Goal: Task Accomplishment & Management: Complete application form

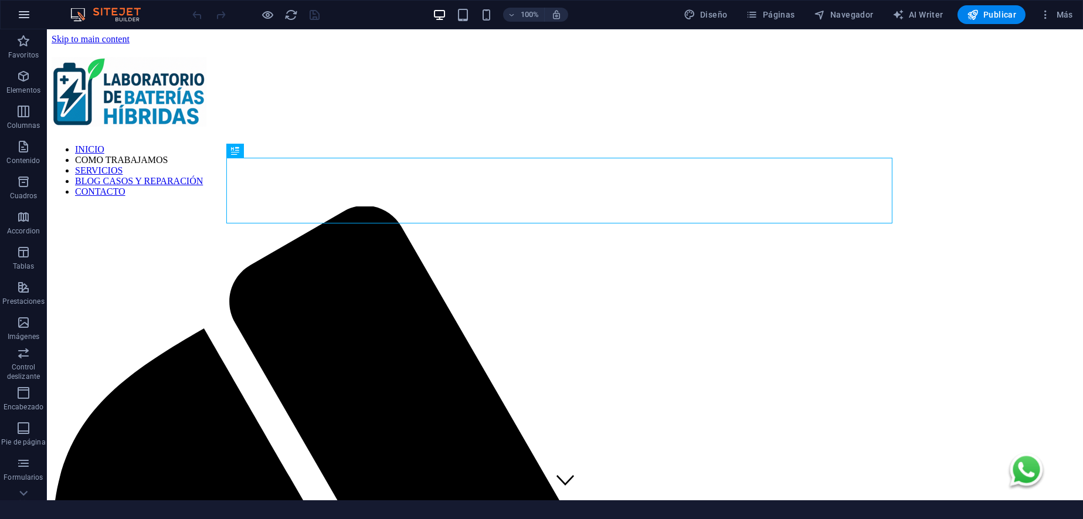
click at [29, 14] on icon "button" at bounding box center [24, 15] width 14 height 14
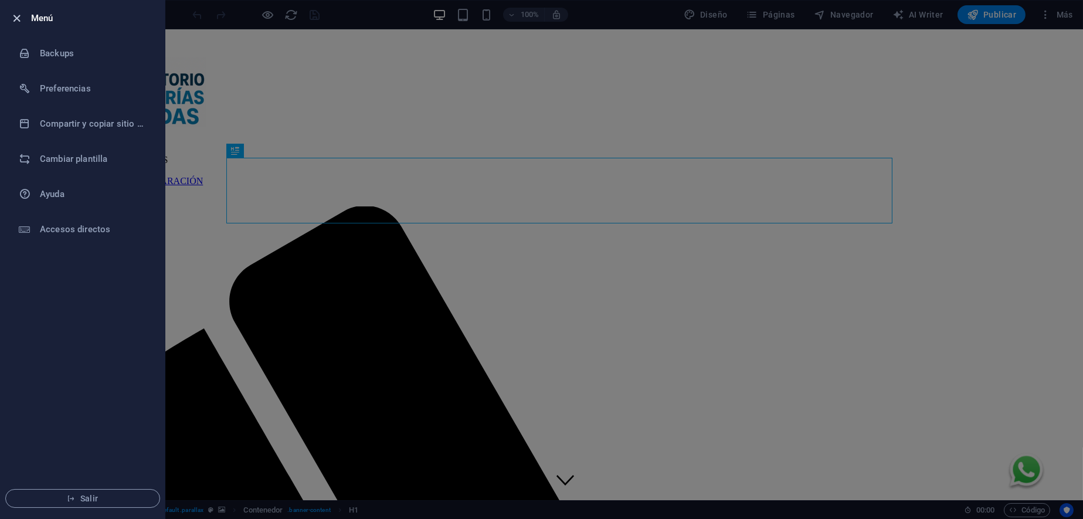
click at [23, 19] on icon "button" at bounding box center [17, 18] width 13 height 13
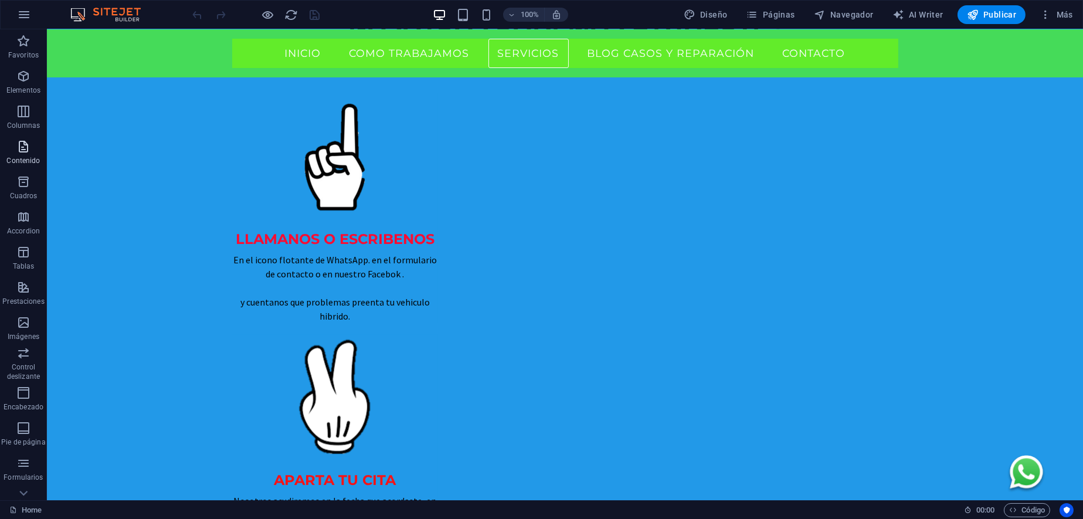
click at [25, 147] on icon "button" at bounding box center [23, 147] width 14 height 14
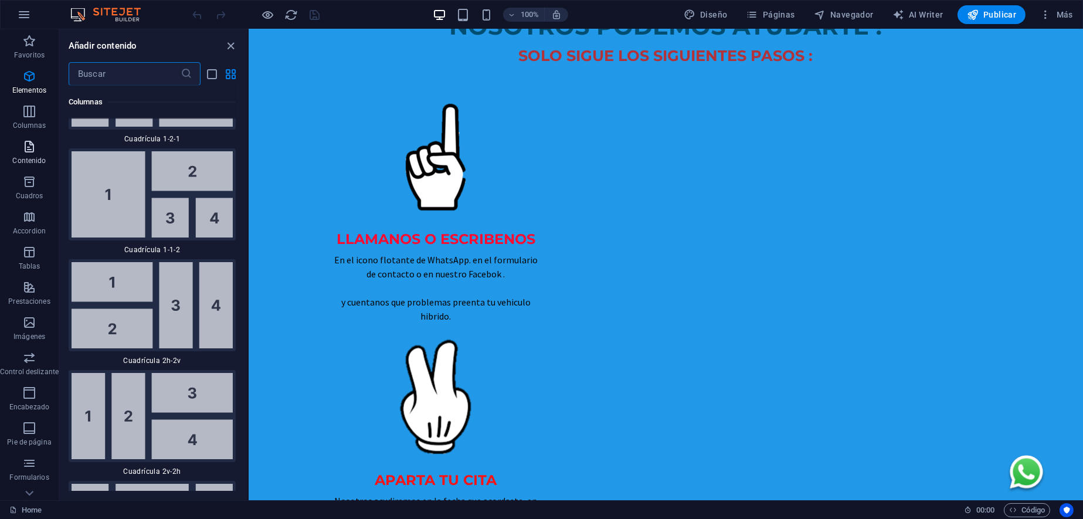
scroll to position [3590, 0]
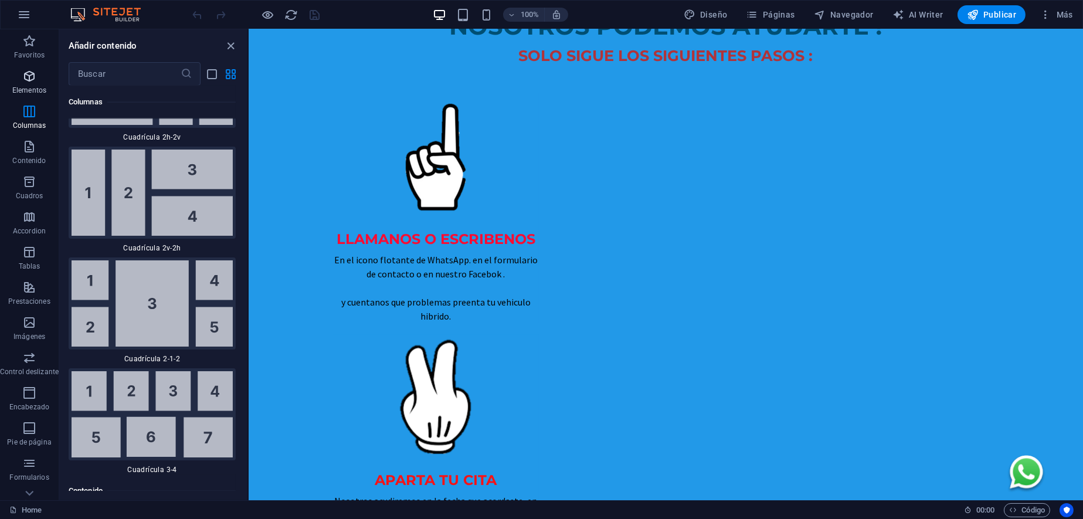
click at [22, 80] on icon "button" at bounding box center [29, 76] width 14 height 14
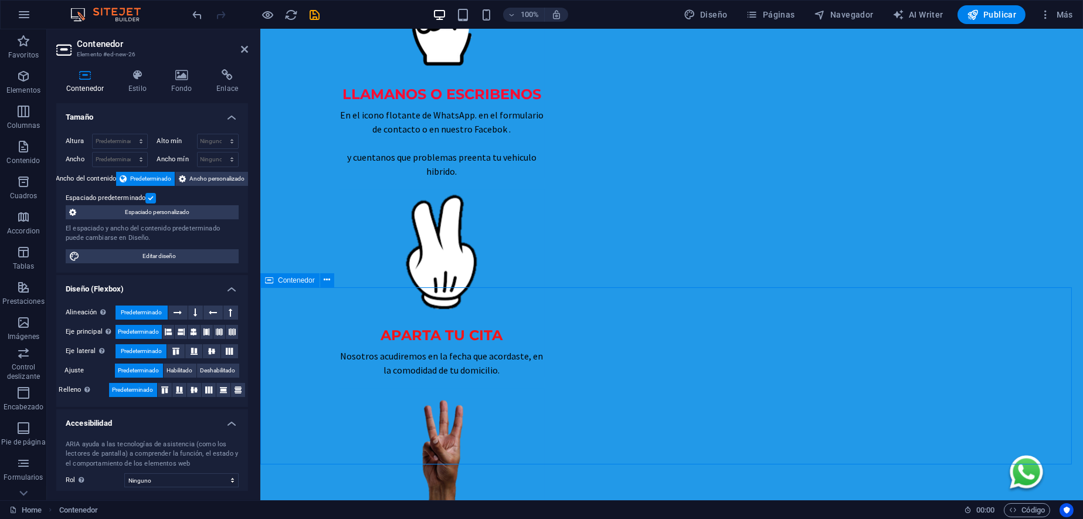
scroll to position [1173, 0]
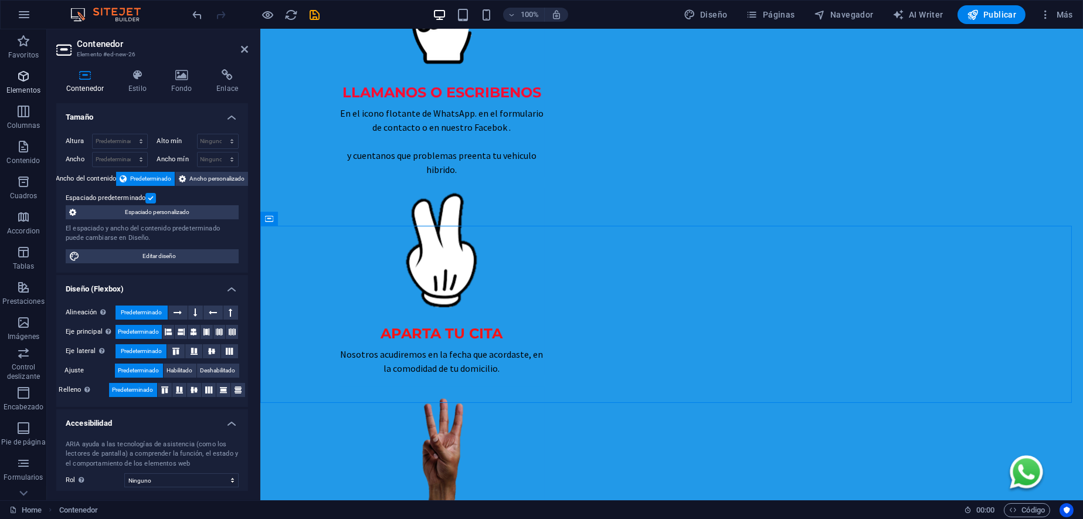
click at [25, 86] on p "Elementos" at bounding box center [23, 90] width 34 height 9
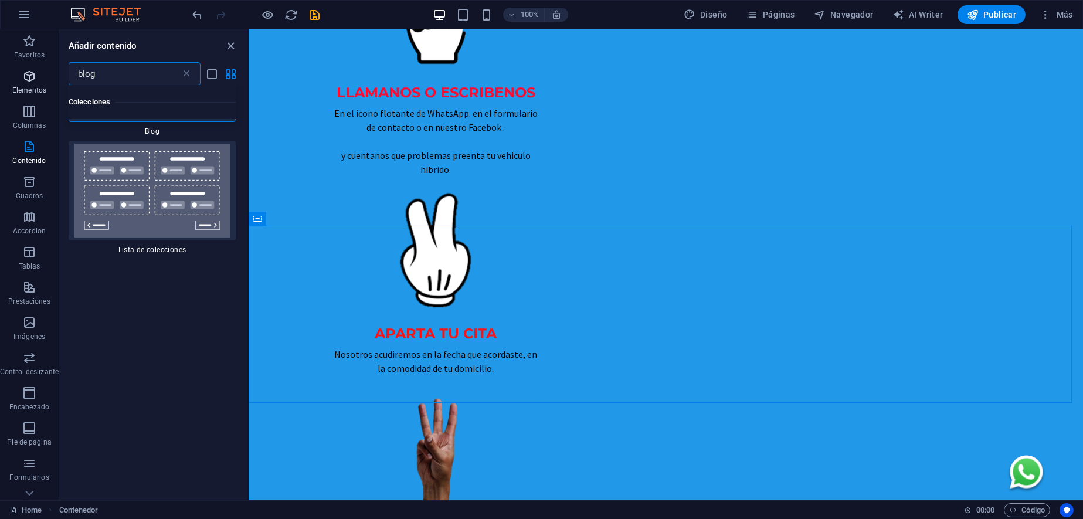
scroll to position [0, 0]
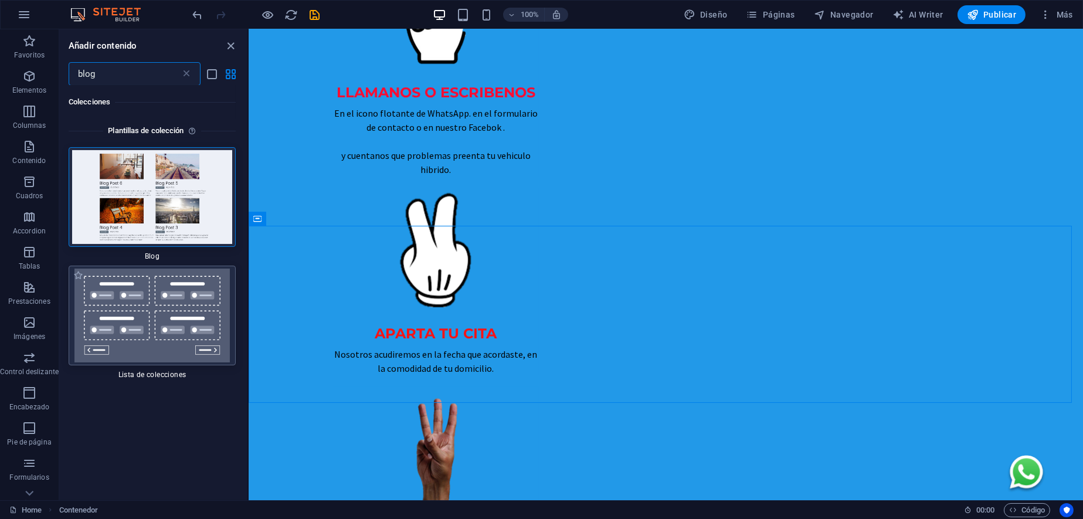
type input "blog"
click at [162, 346] on img at bounding box center [152, 316] width 161 height 94
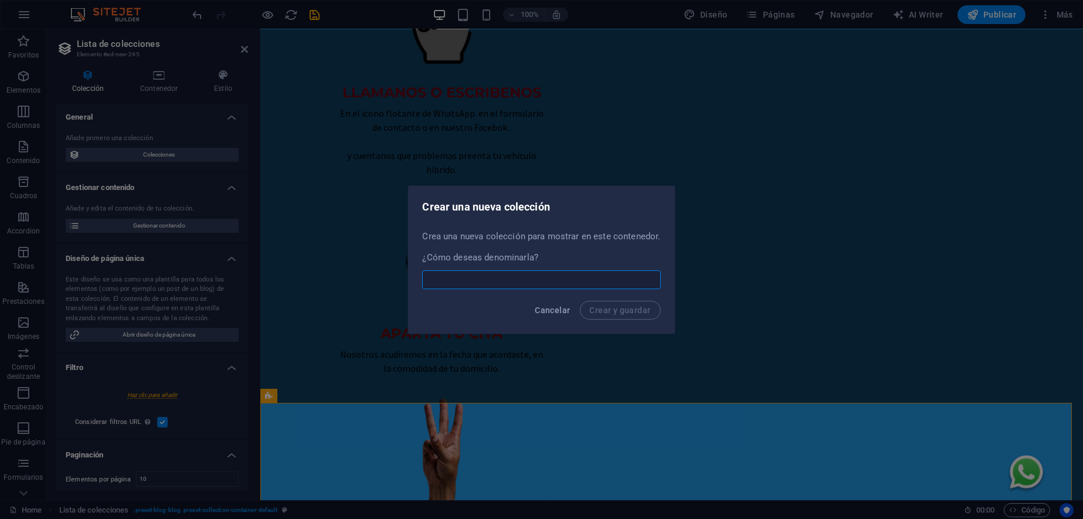
select select
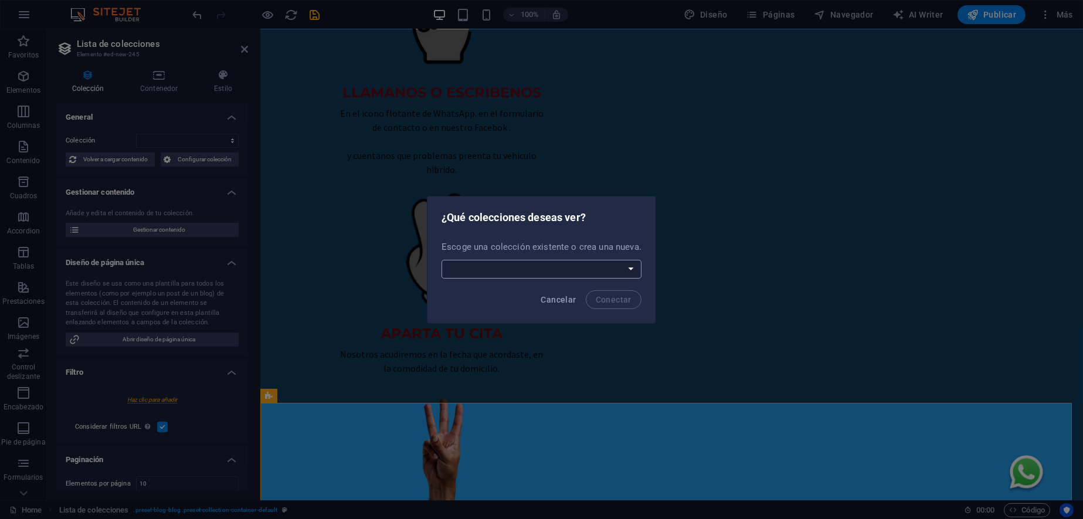
click at [531, 274] on select "Blog Crear una nueva colección" at bounding box center [542, 269] width 200 height 19
click at [442, 260] on select "Blog Crear una nueva colección" at bounding box center [542, 269] width 200 height 19
click at [552, 267] on select "Blog Crear una nueva colección" at bounding box center [542, 269] width 200 height 19
select select "--createNew--"
click at [442, 260] on select "Blog Crear una nueva colección" at bounding box center [542, 269] width 200 height 19
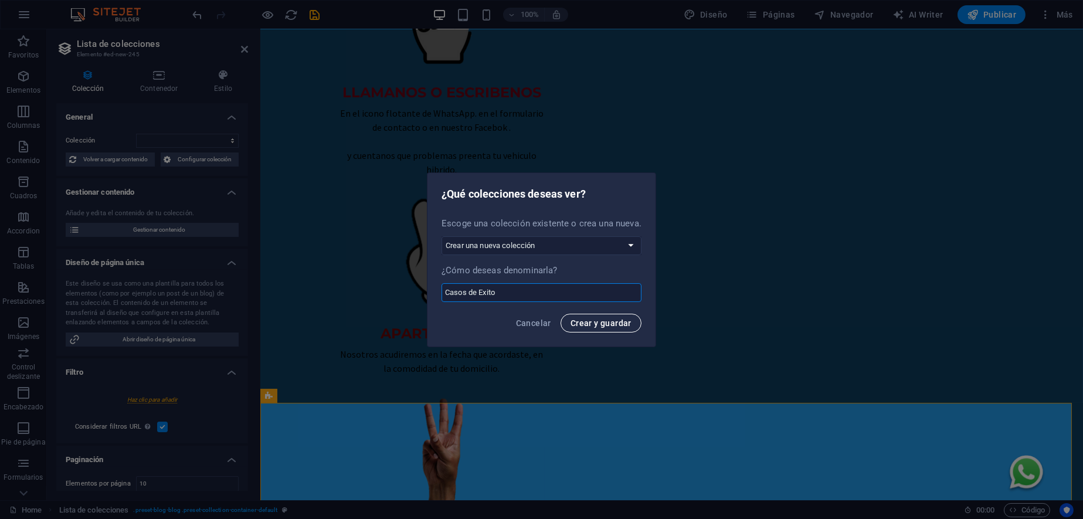
type input "Casos de Exito"
click at [581, 321] on span "Crear y guardar" at bounding box center [601, 322] width 61 height 9
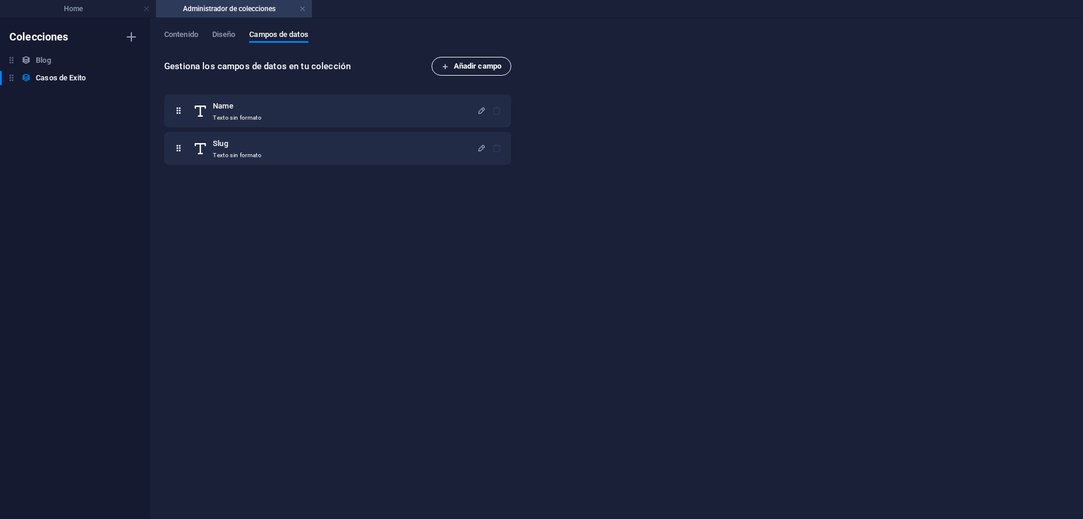
click at [481, 67] on span "Añadir campo" at bounding box center [472, 66] width 60 height 14
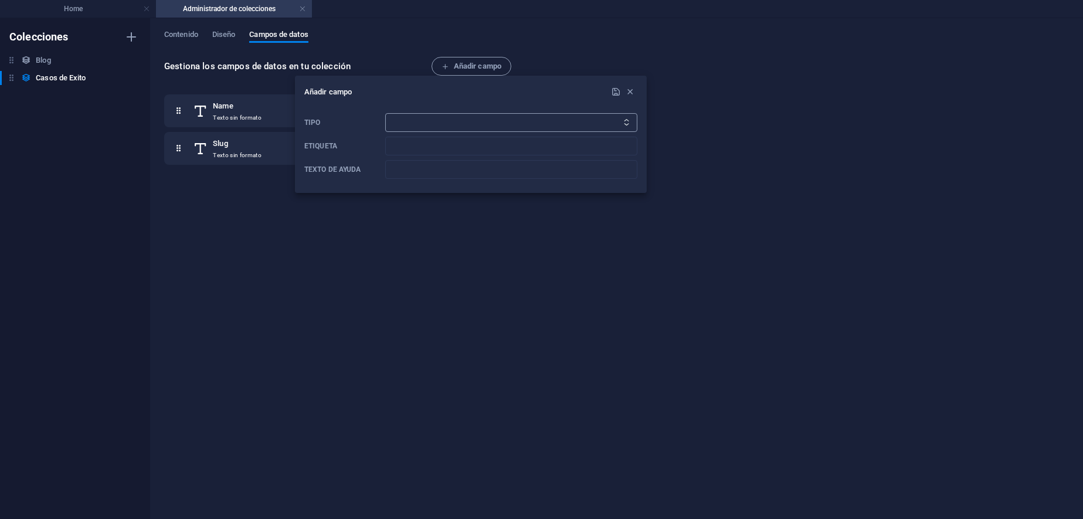
click at [535, 124] on select "Texto sin formato Enlace CMS Texto enriquecido Archivo Múltiples archivos Casil…" at bounding box center [511, 122] width 252 height 19
select select "date"
click at [385, 113] on select "Texto sin formato Enlace CMS Texto enriquecido Archivo Múltiples archivos Casil…" at bounding box center [511, 122] width 252 height 19
click at [459, 147] on input "Etiqueta" at bounding box center [511, 146] width 252 height 19
type input "M"
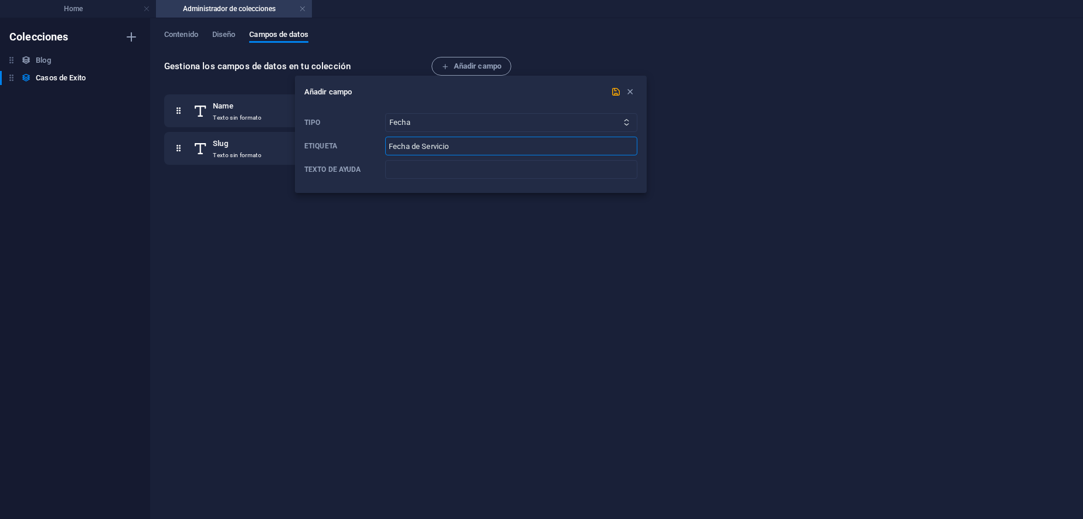
type input "Fecha de Servicio"
type input "Fecha cuando se Realizó el Servicio"
click at [616, 90] on icon "submit" at bounding box center [617, 92] width 10 height 10
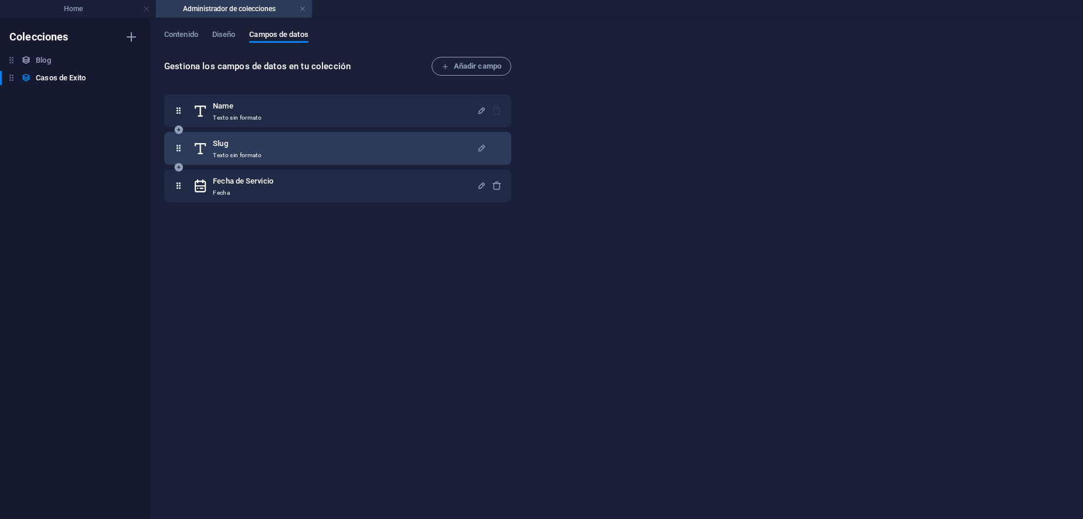
click at [494, 148] on div at bounding box center [489, 148] width 25 height 23
click at [493, 147] on div at bounding box center [489, 148] width 25 height 23
click at [478, 145] on icon "button" at bounding box center [482, 148] width 10 height 10
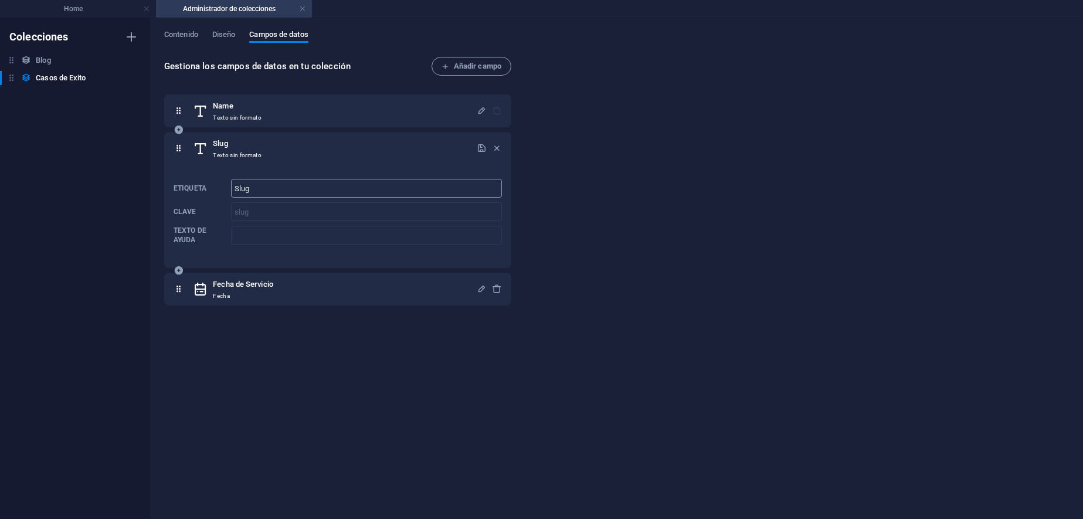
click at [269, 186] on input "Slug" at bounding box center [366, 188] width 271 height 19
click at [290, 189] on input "Estado" at bounding box center [366, 188] width 271 height 19
type input "Identificador"
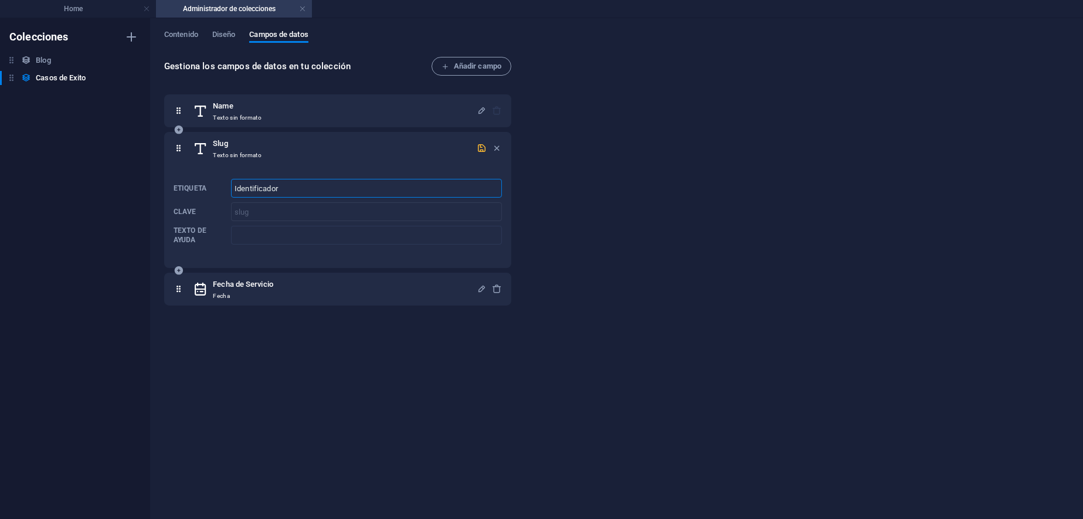
click at [477, 152] on div "button" at bounding box center [482, 148] width 10 height 11
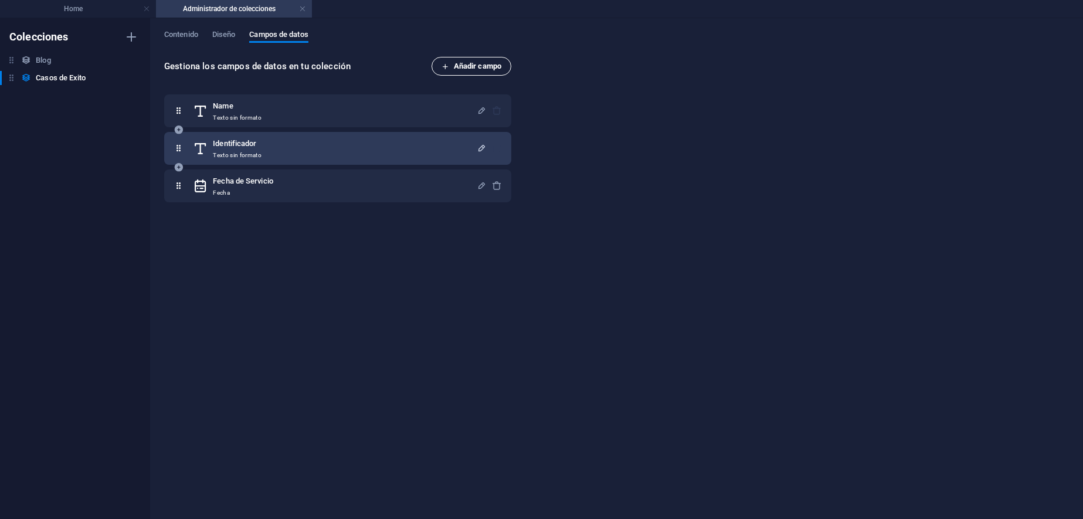
click at [481, 58] on button "Añadir campo" at bounding box center [472, 66] width 80 height 19
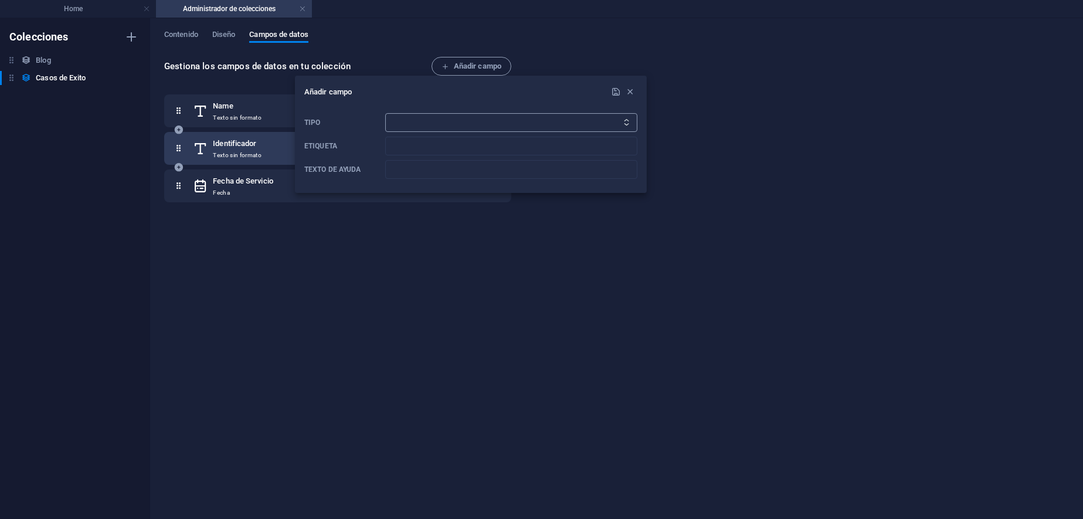
click at [447, 118] on select "Texto sin formato Enlace CMS Texto enriquecido Archivo Múltiples archivos Casil…" at bounding box center [511, 122] width 252 height 19
click at [385, 113] on select "Texto sin formato Enlace CMS Texto enriquecido Archivo Múltiples archivos Casil…" at bounding box center [511, 122] width 252 height 19
select select "link"
click at [433, 154] on input "Etiqueta" at bounding box center [511, 146] width 252 height 19
type input "e"
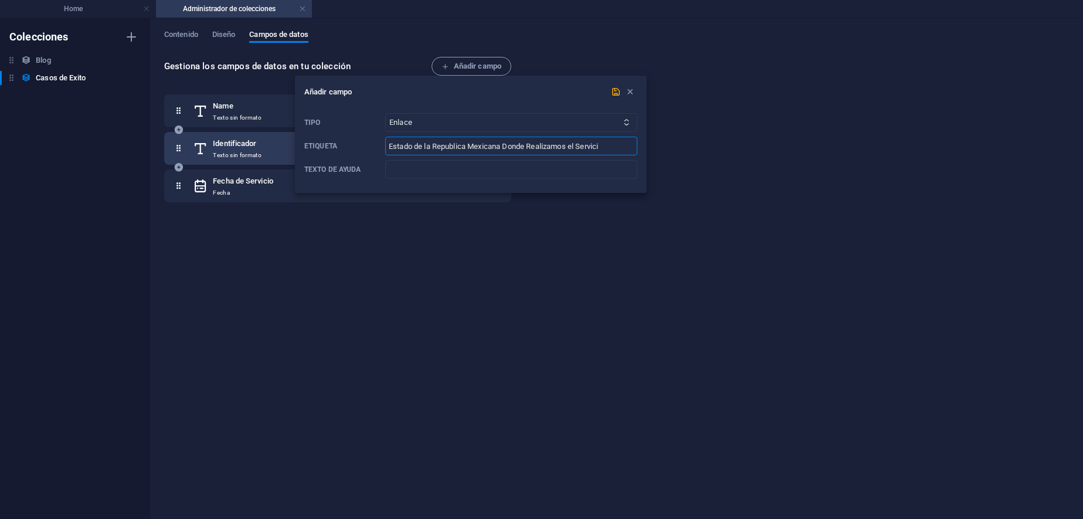
type input "Estado de la Republica Mexicana Donde Realizamos el Servicio"
paste input "Estado de la Republica Mexicana Donde Realizamos el Servicio"
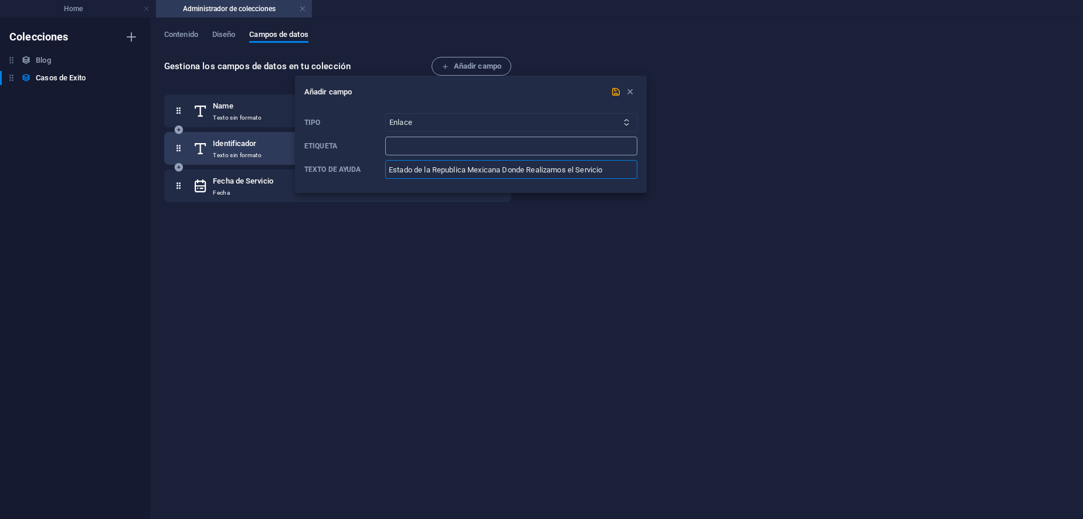
type input "Estado de la Republica Mexicana Donde Realizamos el Servicio"
type input "Estado"
click at [613, 91] on icon "submit" at bounding box center [617, 92] width 10 height 10
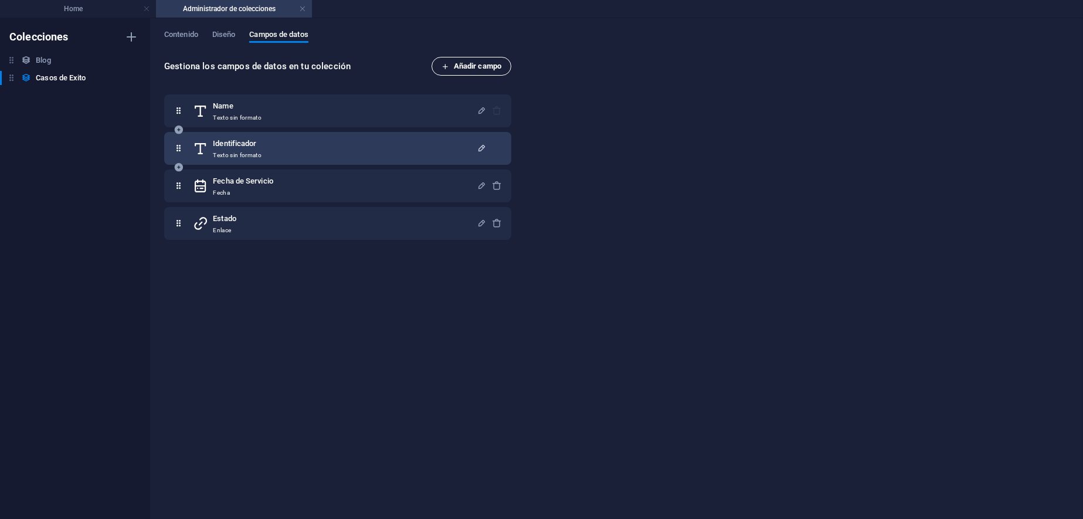
click at [484, 62] on span "Añadir campo" at bounding box center [472, 66] width 60 height 14
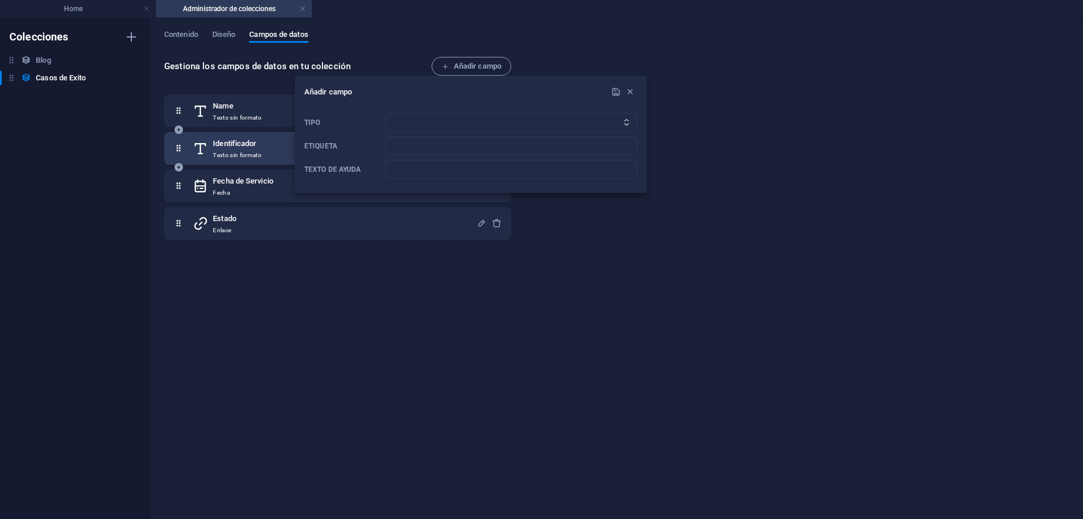
click at [630, 125] on icon "Tipo" at bounding box center [627, 122] width 8 height 8
click at [611, 118] on select "Texto sin formato Enlace CMS Texto enriquecido Archivo Múltiples archivos Casil…" at bounding box center [511, 122] width 252 height 19
select select "multiple_files"
click at [385, 113] on select "Texto sin formato Enlace CMS Texto enriquecido Archivo Múltiples archivos Casil…" at bounding box center [511, 122] width 252 height 19
click at [581, 148] on input "Etiqueta" at bounding box center [511, 146] width 252 height 19
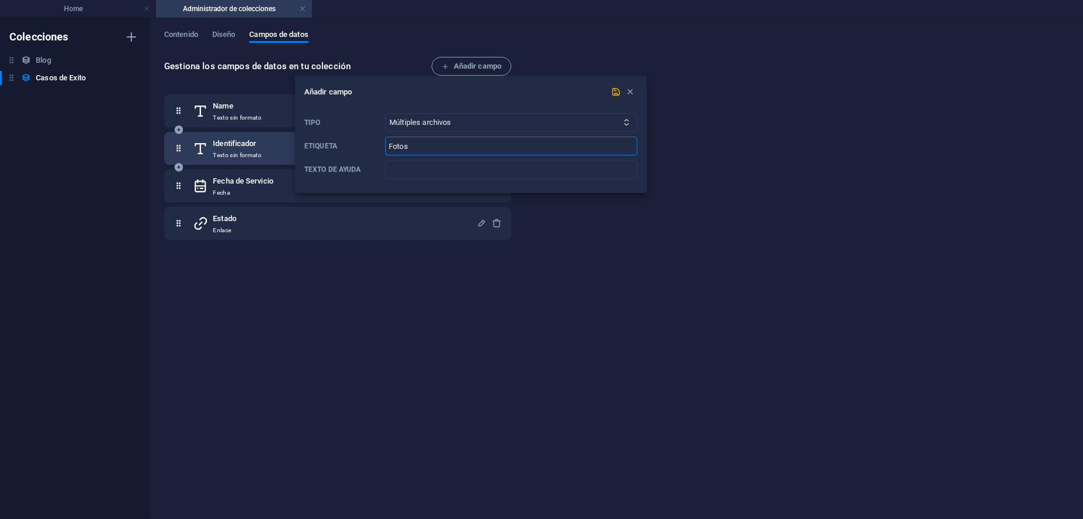
type input "Fotos"
type input "Fotos del Servicio"
click at [616, 94] on icon "submit" at bounding box center [617, 92] width 10 height 10
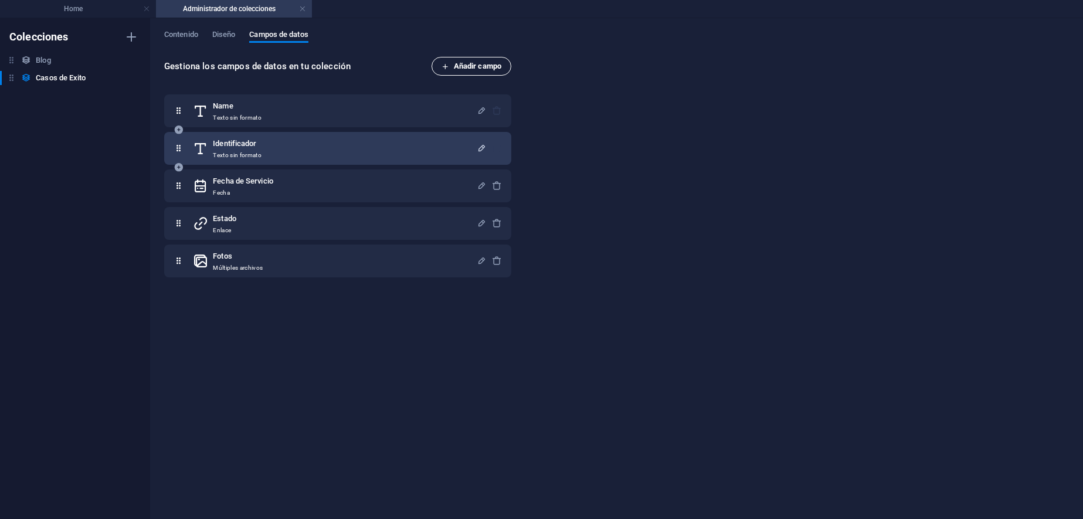
click at [481, 67] on span "Añadir campo" at bounding box center [472, 66] width 60 height 14
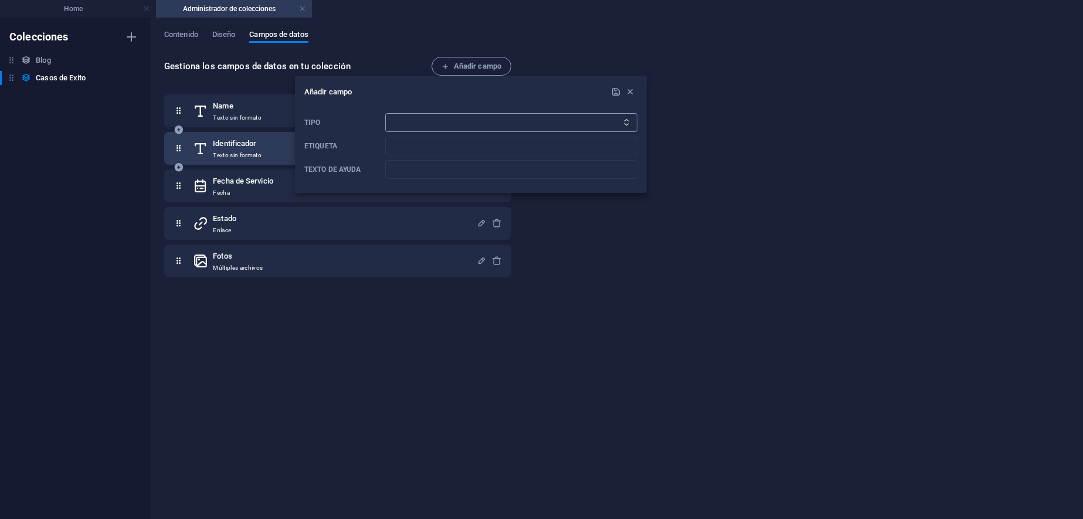
click at [473, 127] on select "Texto sin formato Enlace CMS Texto enriquecido Archivo Múltiples archivos Casil…" at bounding box center [511, 122] width 252 height 19
select select "editor"
click at [385, 113] on select "Texto sin formato Enlace CMS Texto enriquecido Archivo Múltiples archivos Casil…" at bounding box center [511, 122] width 252 height 19
click at [444, 137] on input "Etiqueta" at bounding box center [511, 146] width 252 height 19
type input "Trabajo Realizado"
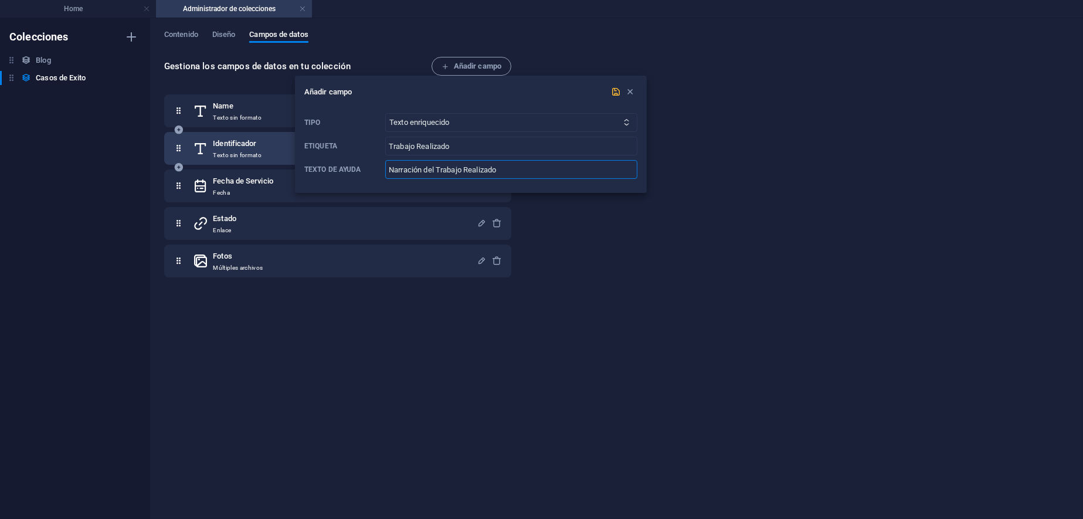
type input "Narración del Trabajo Realizado"
click at [616, 94] on icon "submit" at bounding box center [617, 92] width 10 height 10
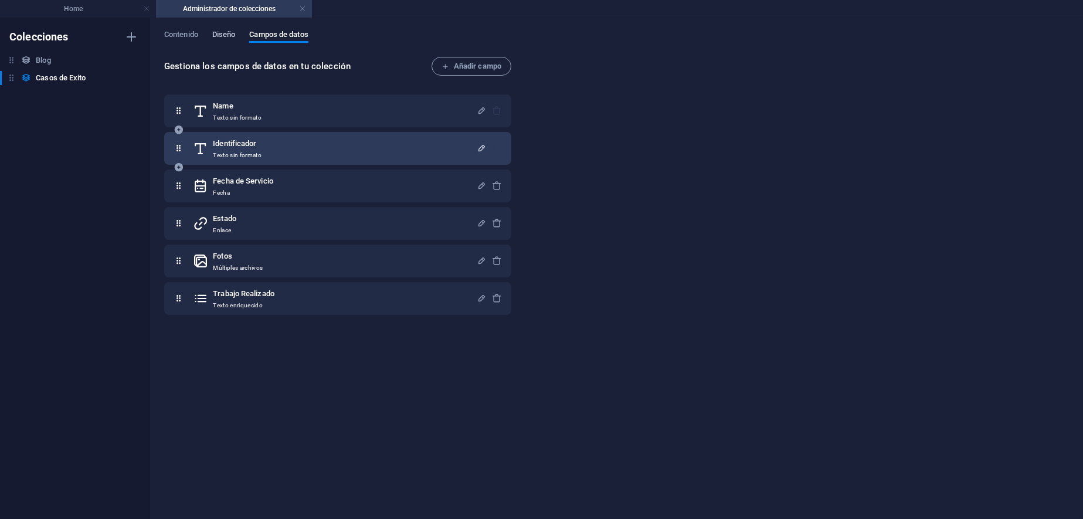
click at [223, 35] on span "Diseño" at bounding box center [223, 36] width 23 height 16
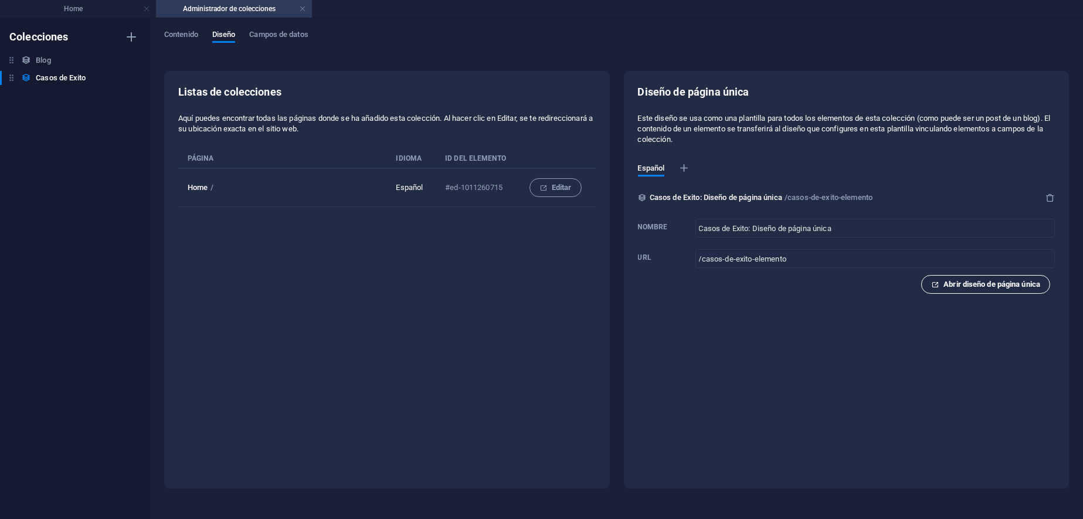
click at [996, 283] on span "Abrir diseño de página única" at bounding box center [985, 284] width 109 height 14
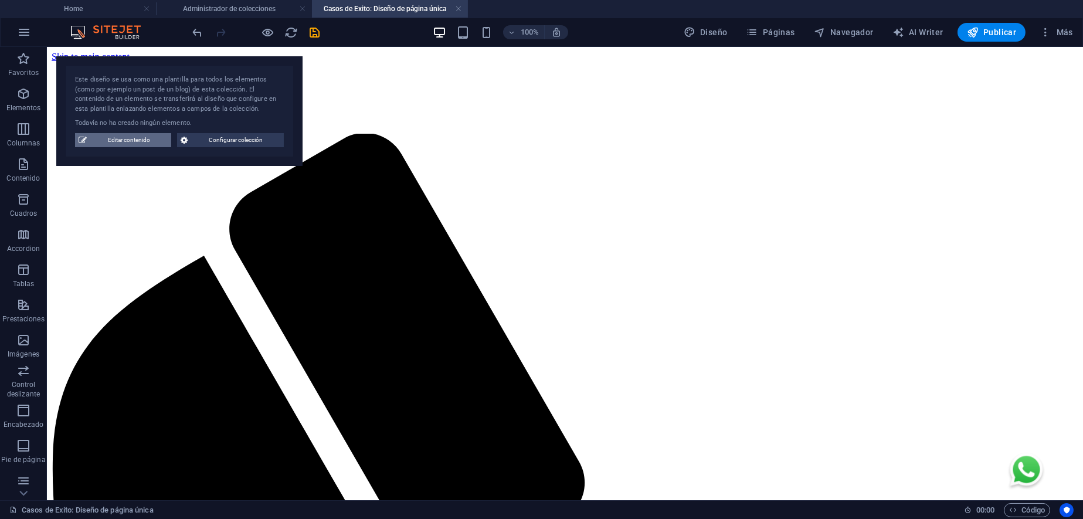
click at [153, 137] on span "Editar contenido" at bounding box center [128, 140] width 77 height 14
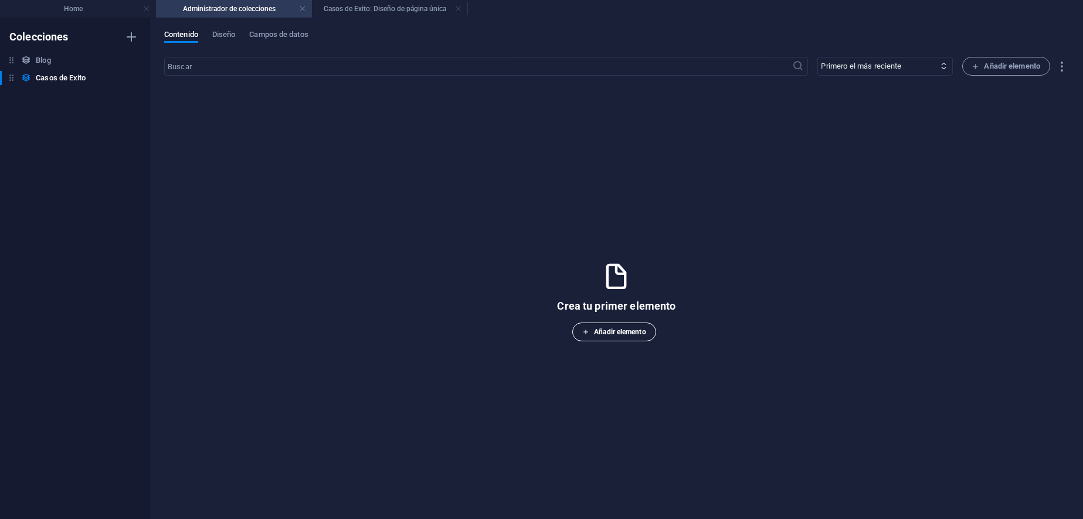
click at [626, 330] on span "Añadir elemento" at bounding box center [613, 332] width 63 height 14
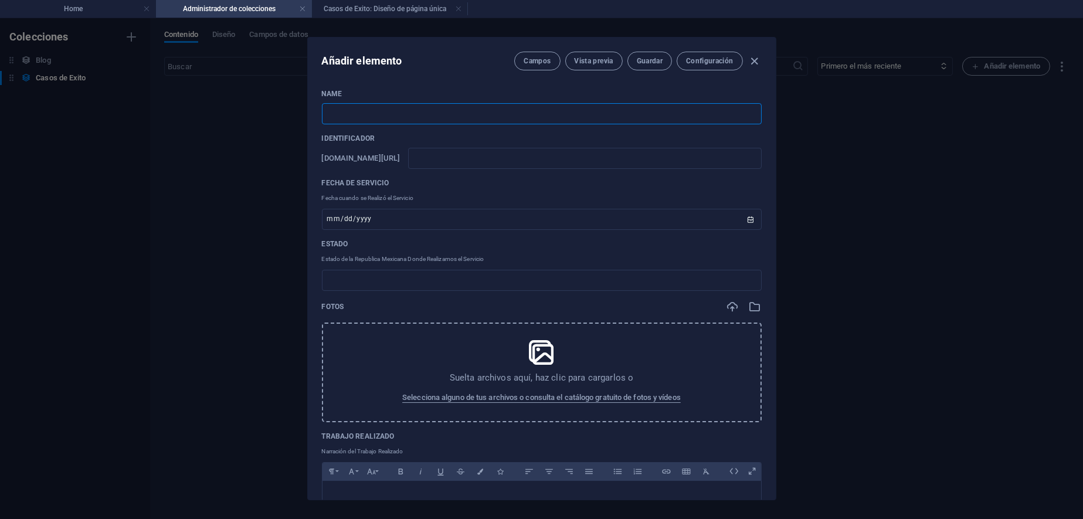
click at [409, 113] on input "text" at bounding box center [542, 113] width 440 height 21
type input "T"
type input "t"
type input "To"
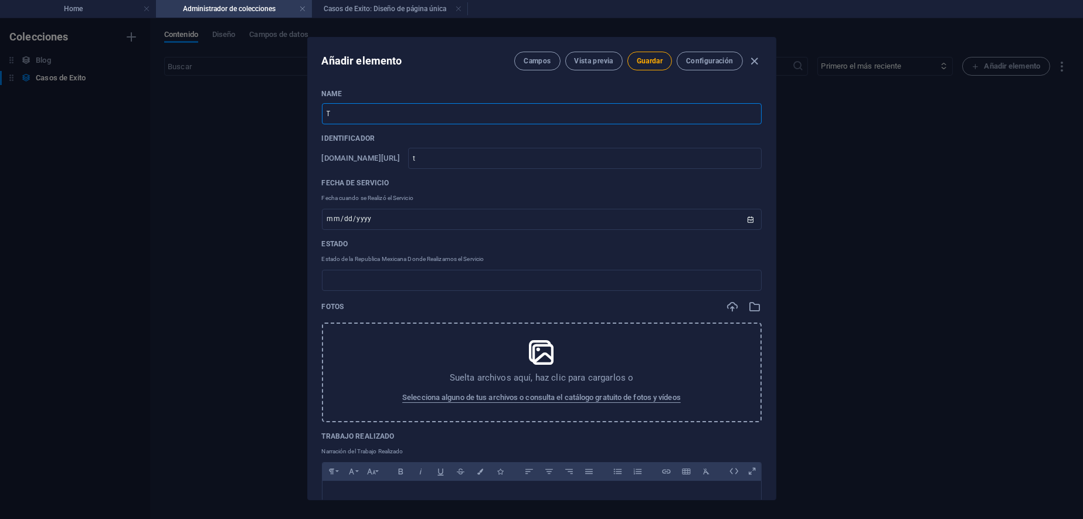
type input "to"
type input "Toy"
type input "toy"
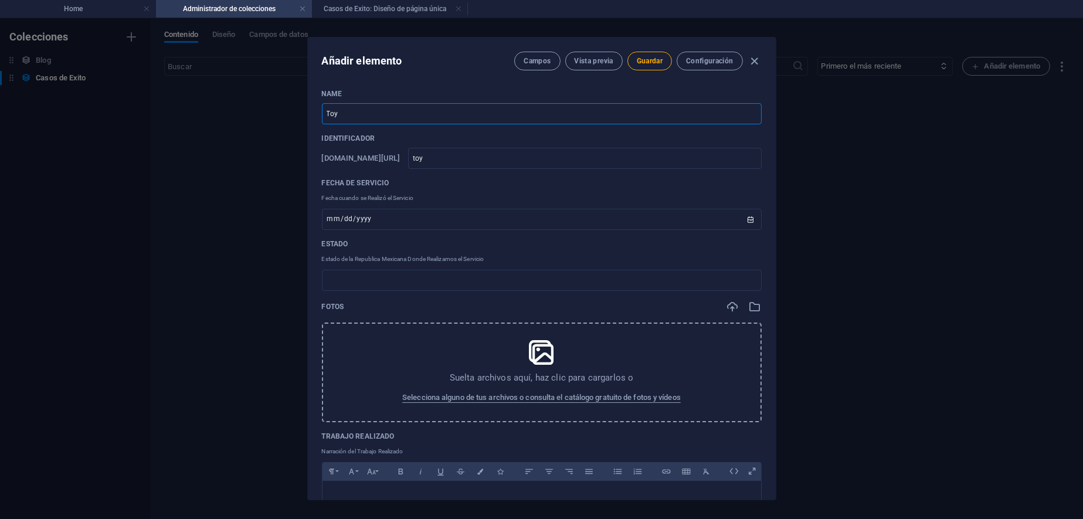
type input "Toyo"
type input "toyo"
type input "Toyot"
type input "toyot"
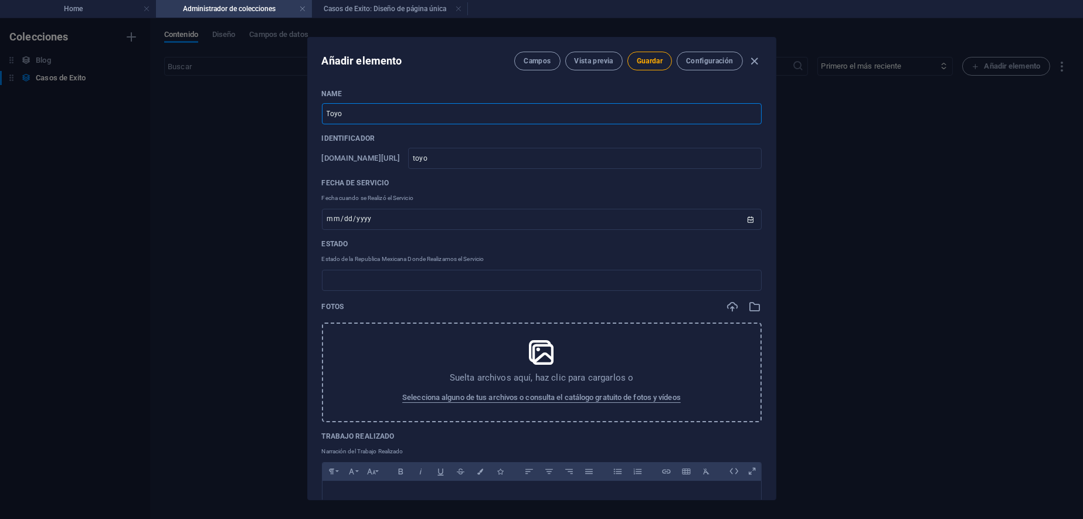
type input "toyot"
type input "Toyota"
type input "toyota"
type input "Toyota P"
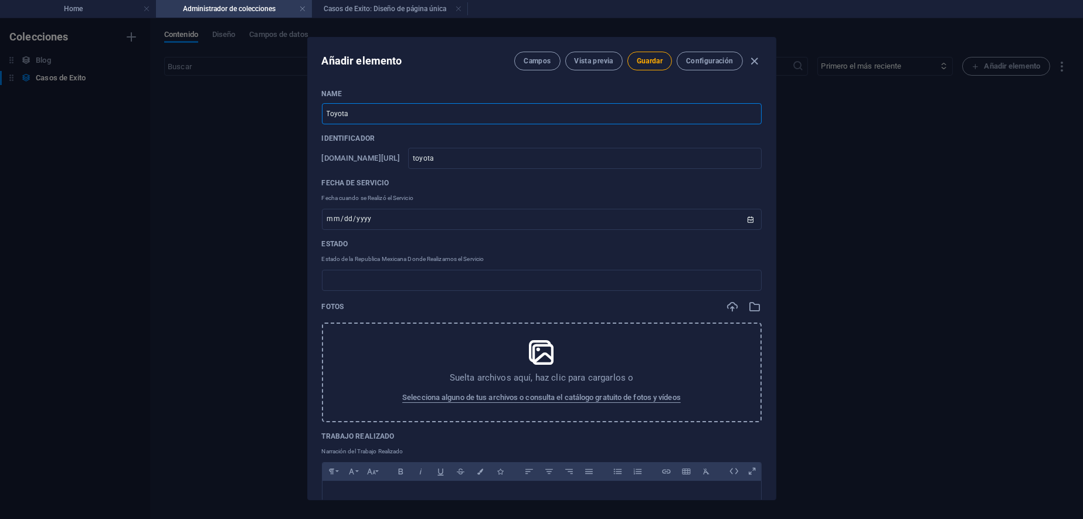
type input "toyota-p"
type input "Toyota Pi"
type input "toyota-pi"
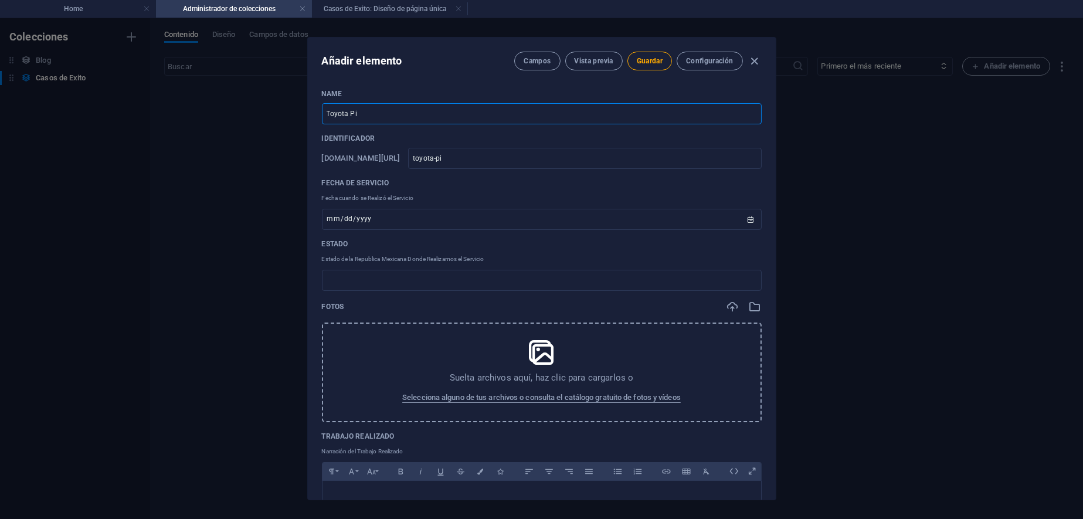
type input "Toyota Piu"
type input "toyota-piu"
type input "Toyota [PERSON_NAME]"
type input "toyota-[PERSON_NAME]"
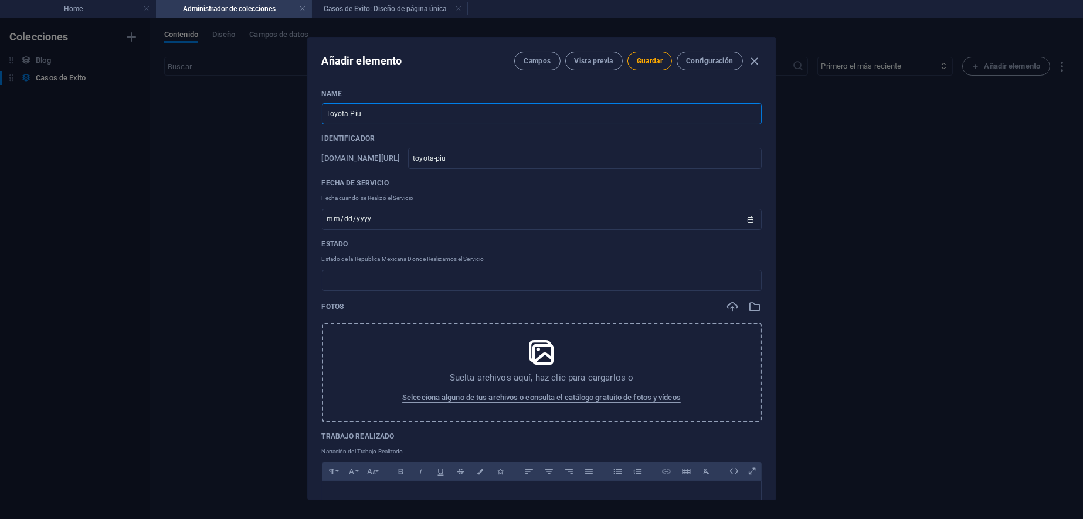
type input "toyota-[PERSON_NAME]"
type input "Toyota [PERSON_NAME]"
type input "toyota-[PERSON_NAME]-i"
type input "Toyota [PERSON_NAME] In"
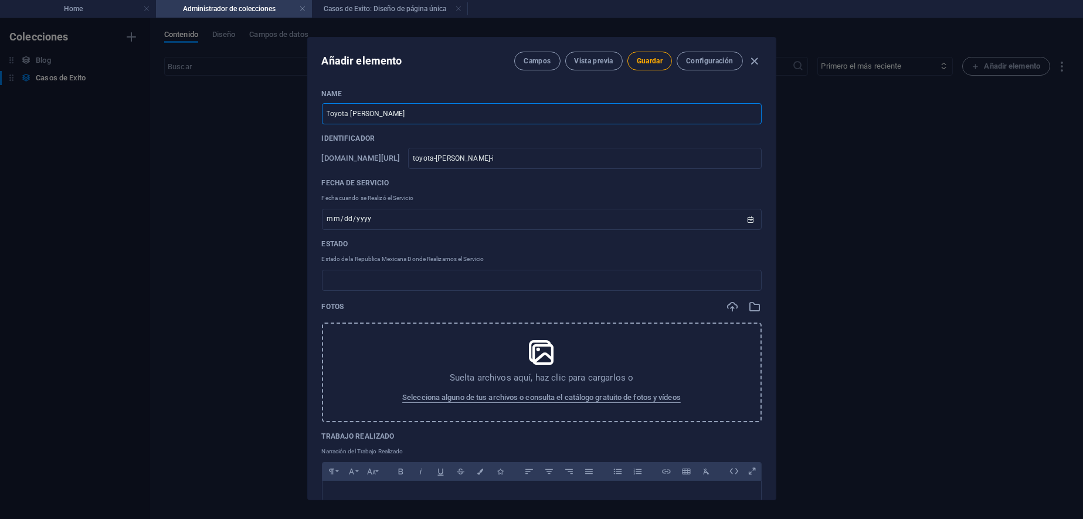
type input "toyota-[PERSON_NAME]-in"
type input "Toyota [PERSON_NAME] Inu"
type input "toyota-[PERSON_NAME]-inu"
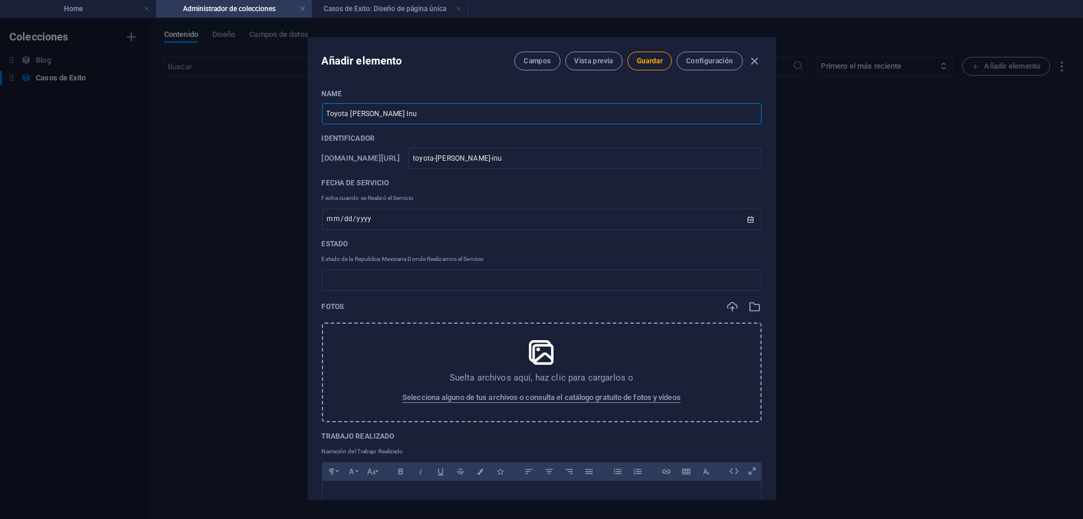
type input "Toyota [PERSON_NAME]"
type input "toyota-[PERSON_NAME]-inun"
type input "Toyota [PERSON_NAME] Inund"
type input "toyota-[PERSON_NAME]-inund"
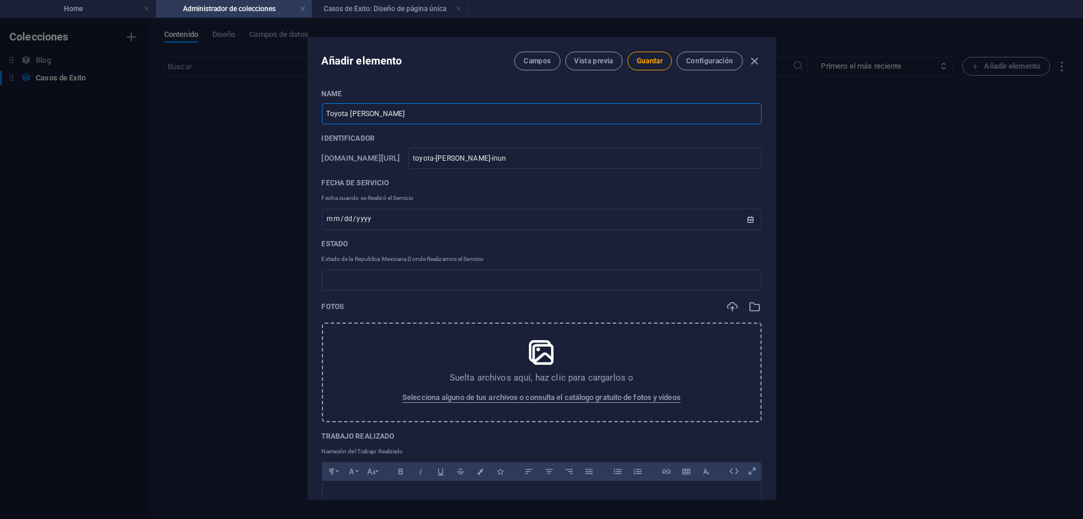
type input "toyota-[PERSON_NAME]-inund"
type input "Toyota [PERSON_NAME]"
type input "toyota-[PERSON_NAME]-inunda"
type input "Toyota [PERSON_NAME]"
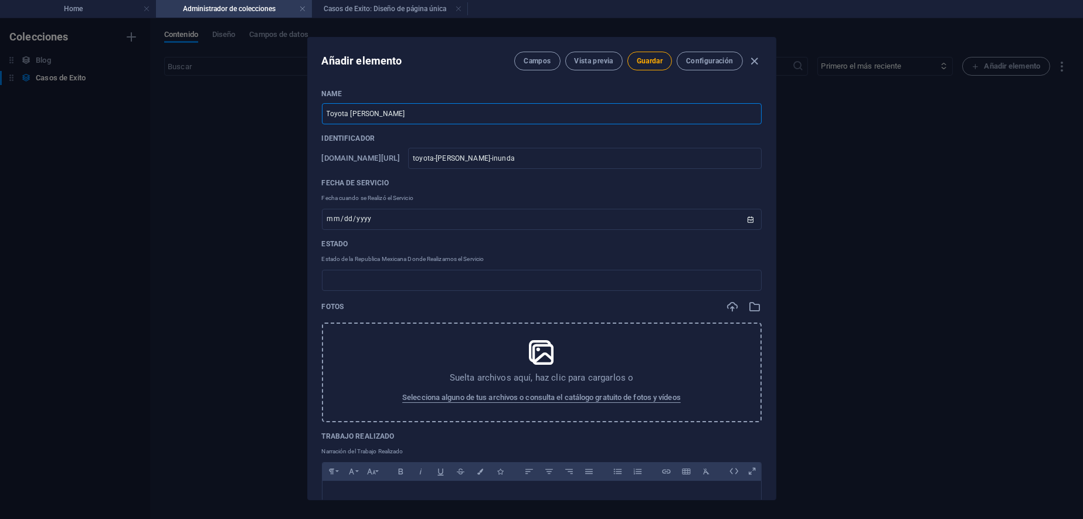
type input "toyota-[PERSON_NAME]-inundad"
type input "Toyota [PERSON_NAME]"
type input "toyota-[PERSON_NAME]-inundado"
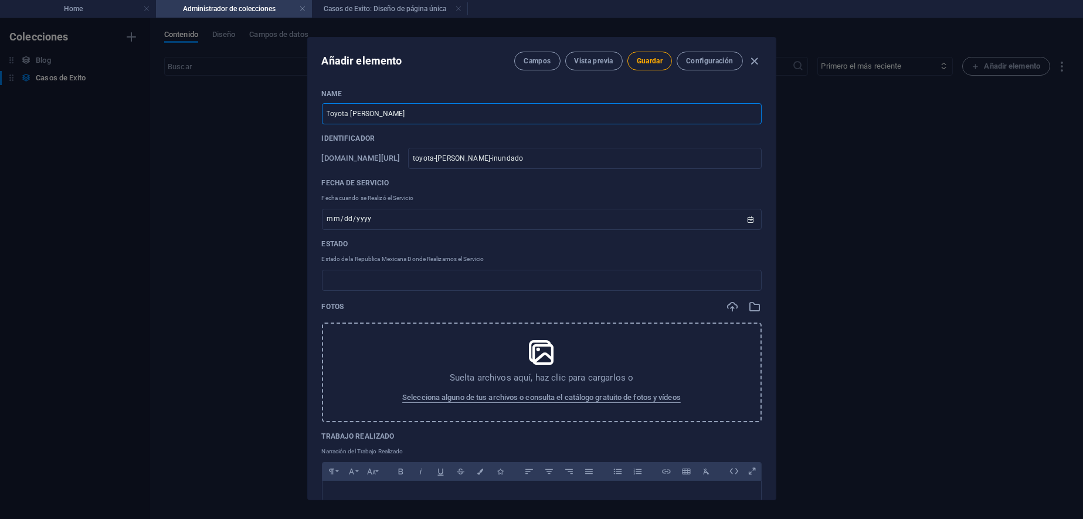
type input "Toyota [PERSON_NAME]"
type input "[DATE]"
type input "Queretaro"
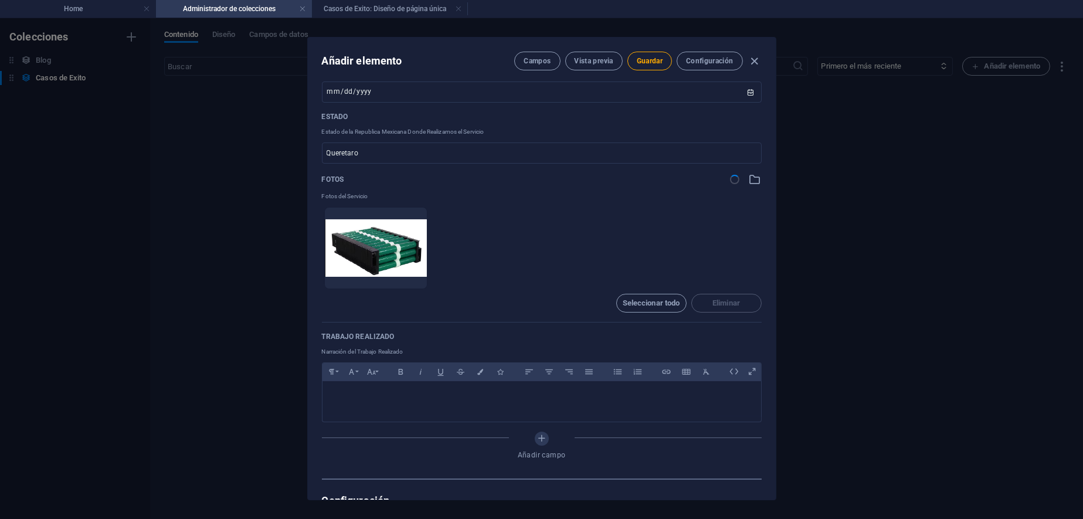
scroll to position [147, 0]
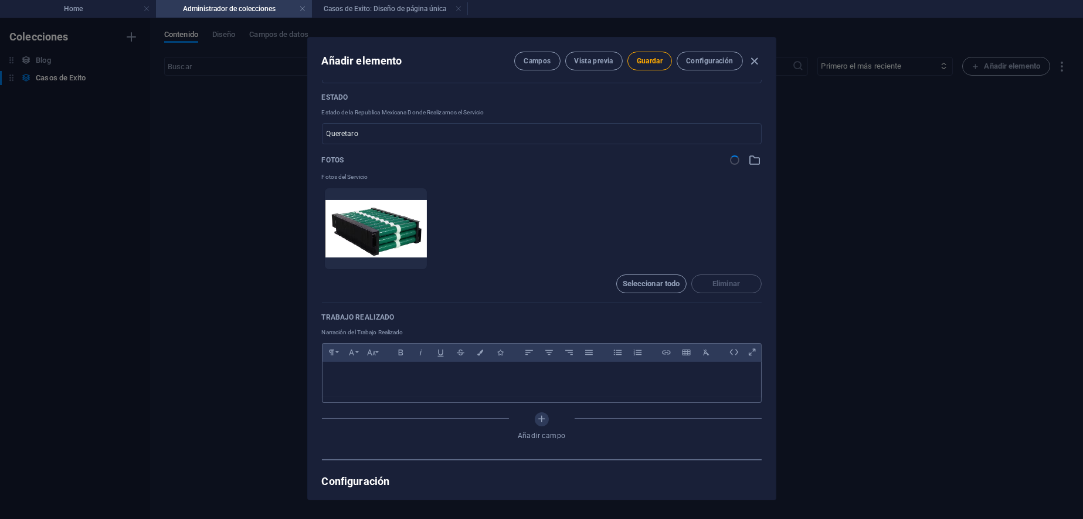
click at [438, 386] on div at bounding box center [542, 379] width 439 height 35
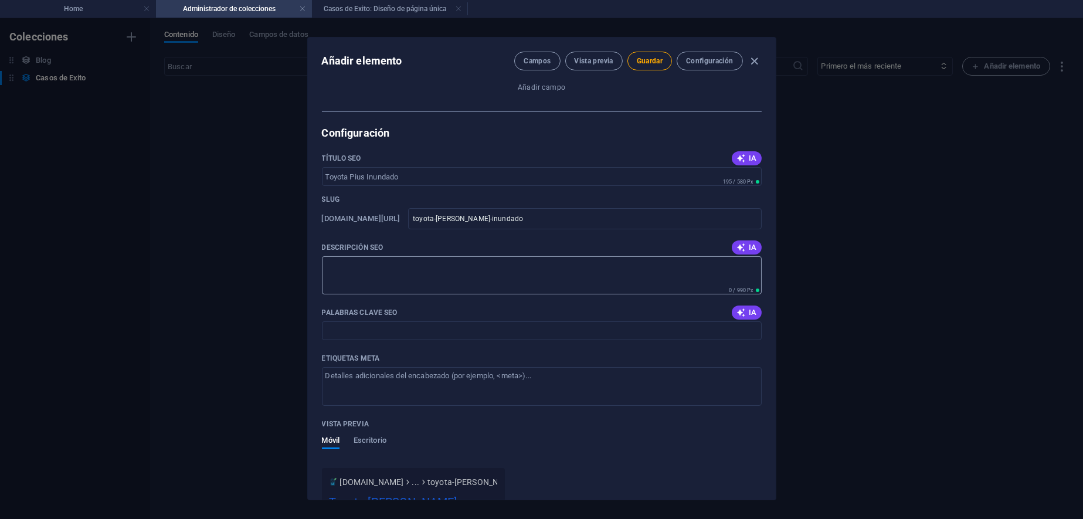
scroll to position [537, 0]
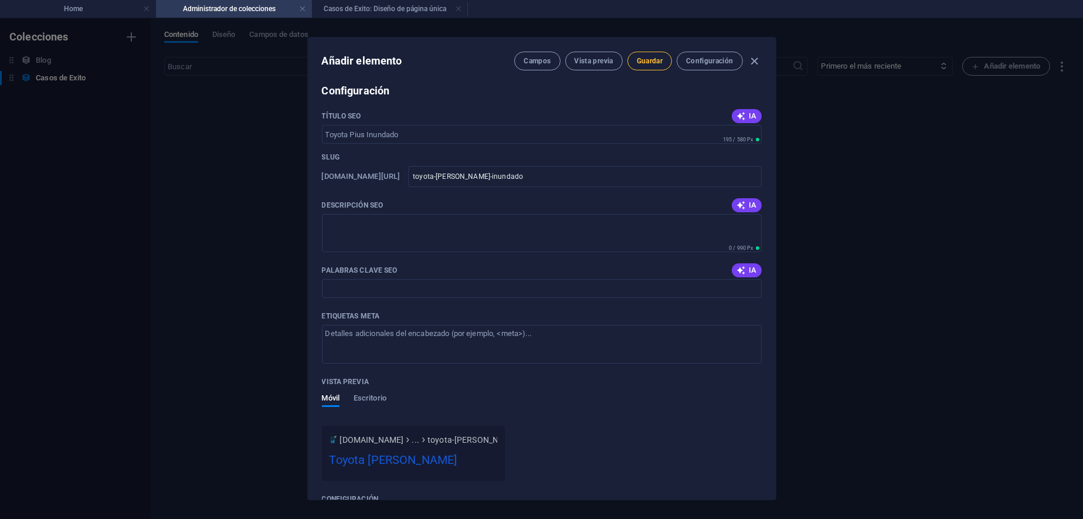
click at [649, 57] on span "Guardar" at bounding box center [650, 60] width 26 height 9
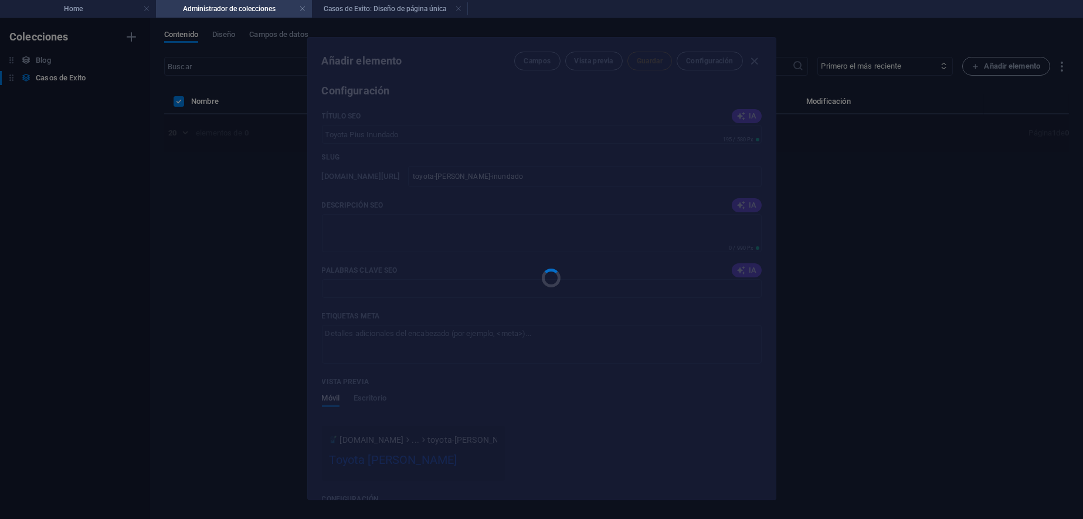
type input "toyota-[PERSON_NAME]-inundado"
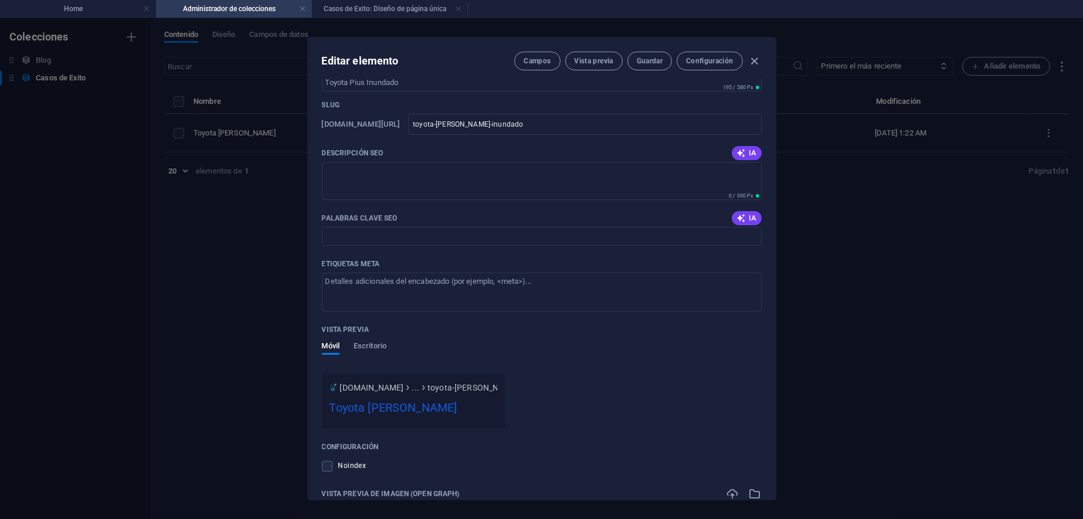
scroll to position [766, 0]
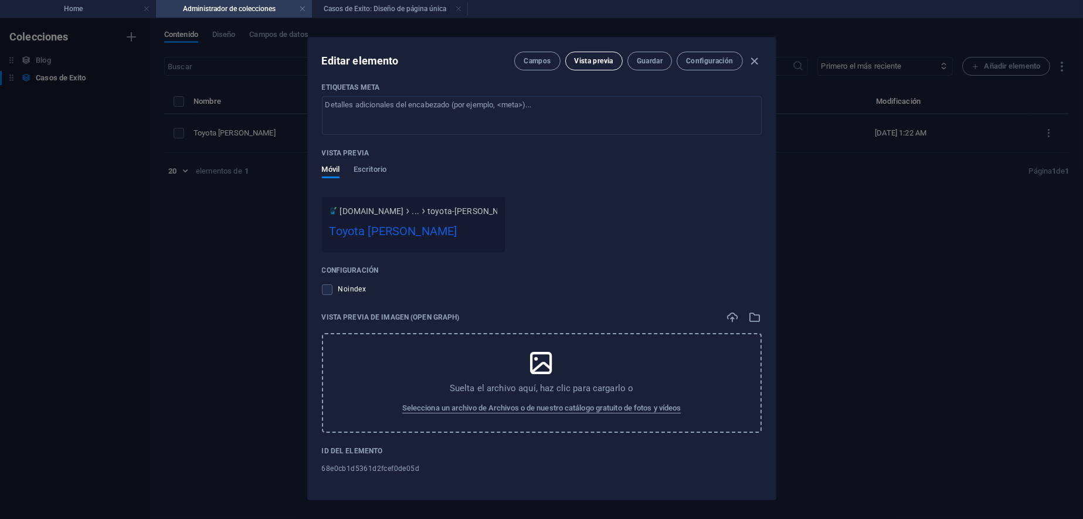
click at [602, 58] on span "Vista previa" at bounding box center [594, 60] width 39 height 9
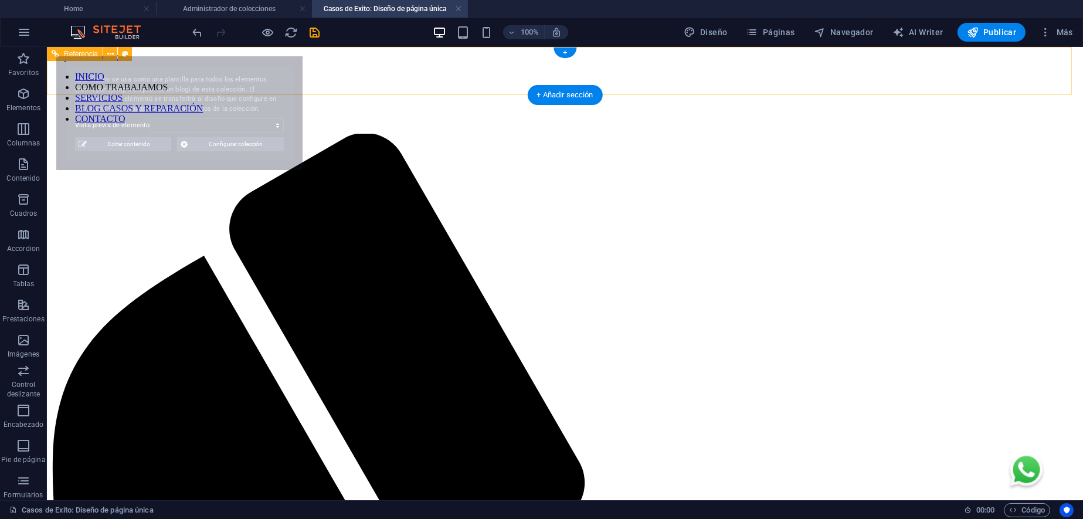
scroll to position [0, 0]
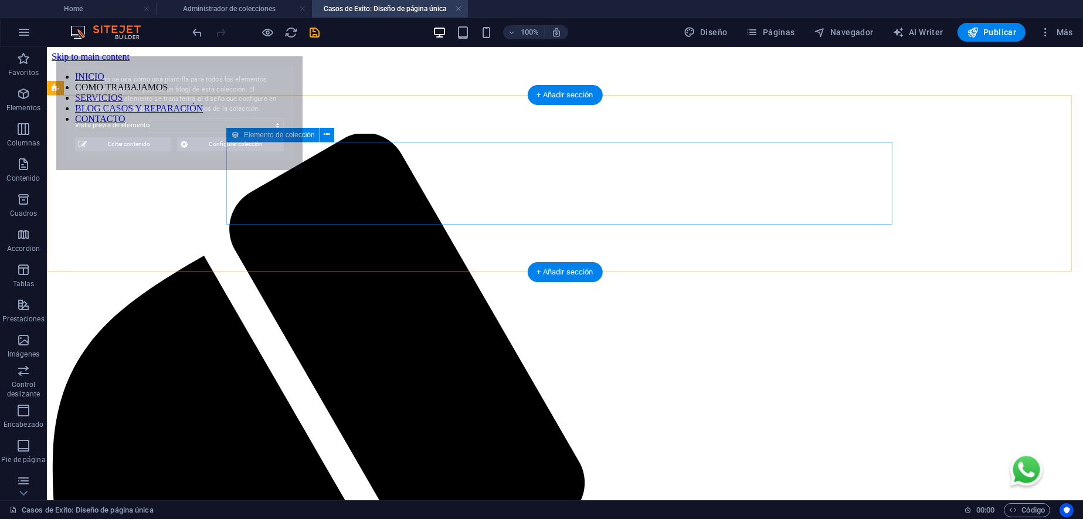
select select "68e0cb1d5361d2fcef0de05d"
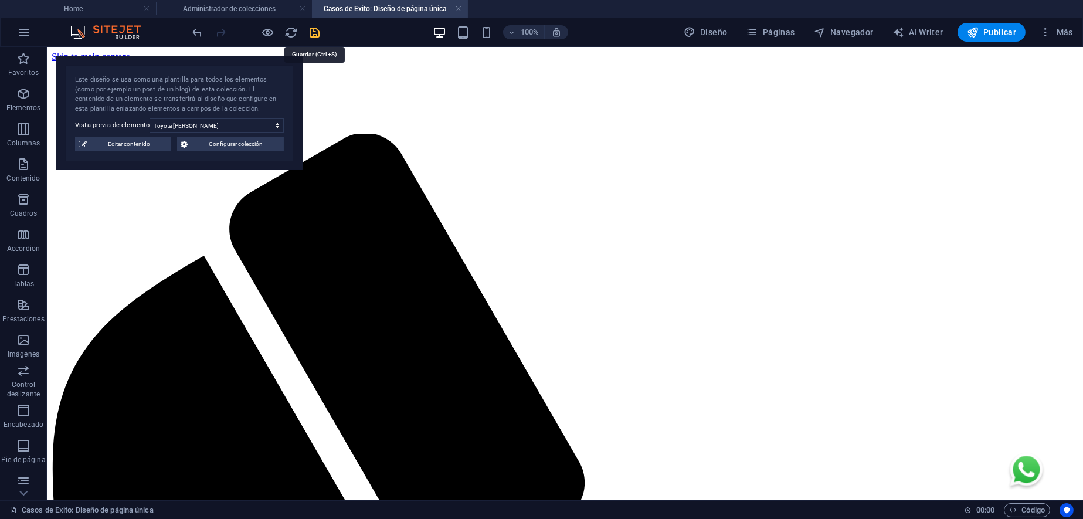
click at [315, 28] on icon "save" at bounding box center [314, 32] width 13 height 13
click at [378, 3] on h4 "Casos de Exito: Diseño de página única" at bounding box center [390, 8] width 156 height 13
click at [253, 12] on h4 "Administrador de colecciones" at bounding box center [234, 8] width 156 height 13
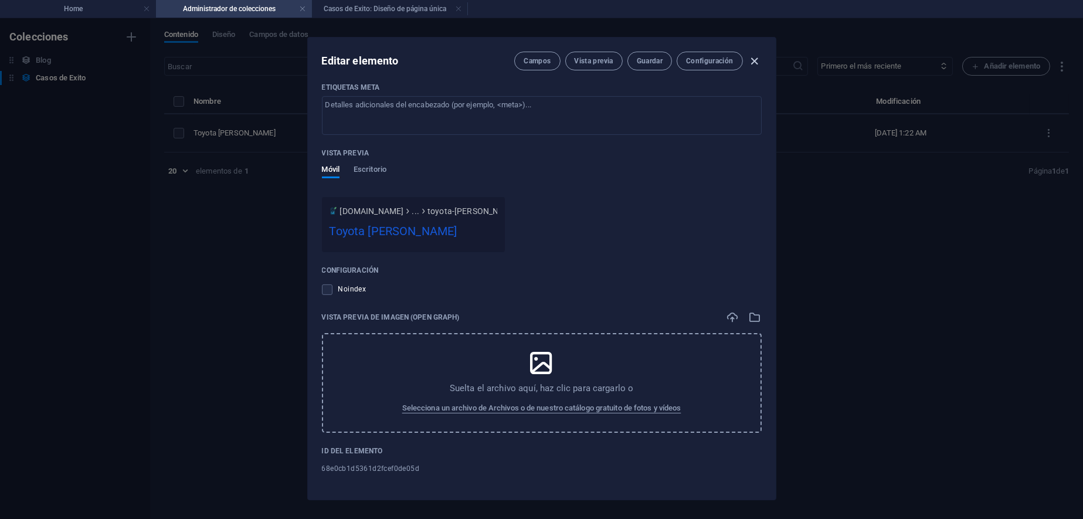
click at [755, 60] on icon "button" at bounding box center [754, 61] width 13 height 13
type input "[DATE]"
type input "toyota-[PERSON_NAME]-inundado"
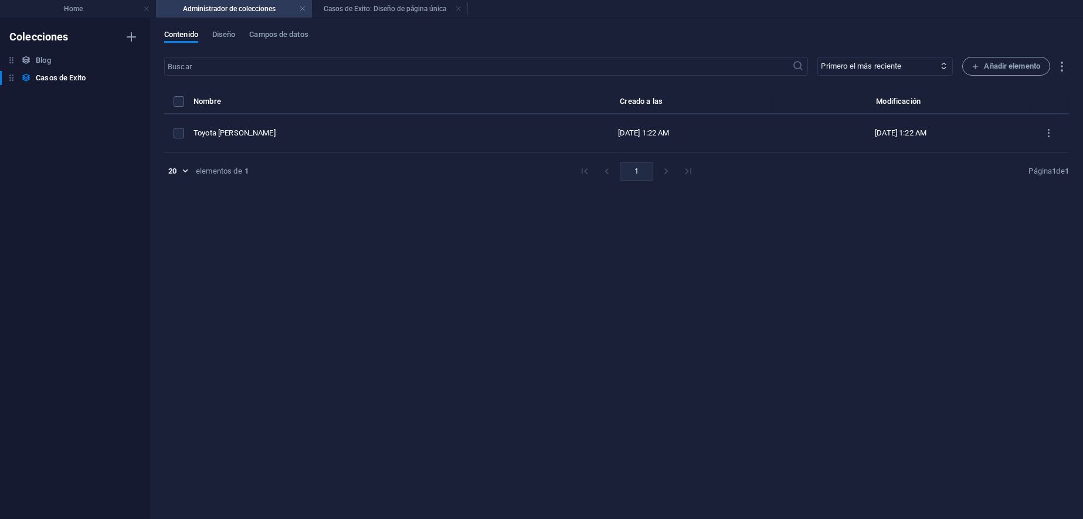
scroll to position [694, 0]
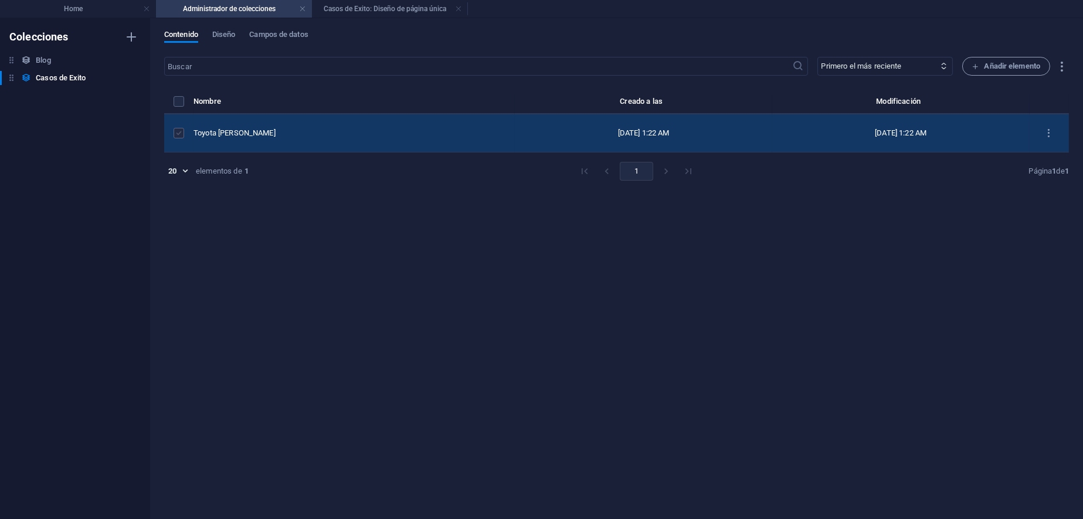
click at [180, 131] on label "items list" at bounding box center [179, 133] width 11 height 11
click at [0, 0] on input "items list" at bounding box center [0, 0] width 0 height 0
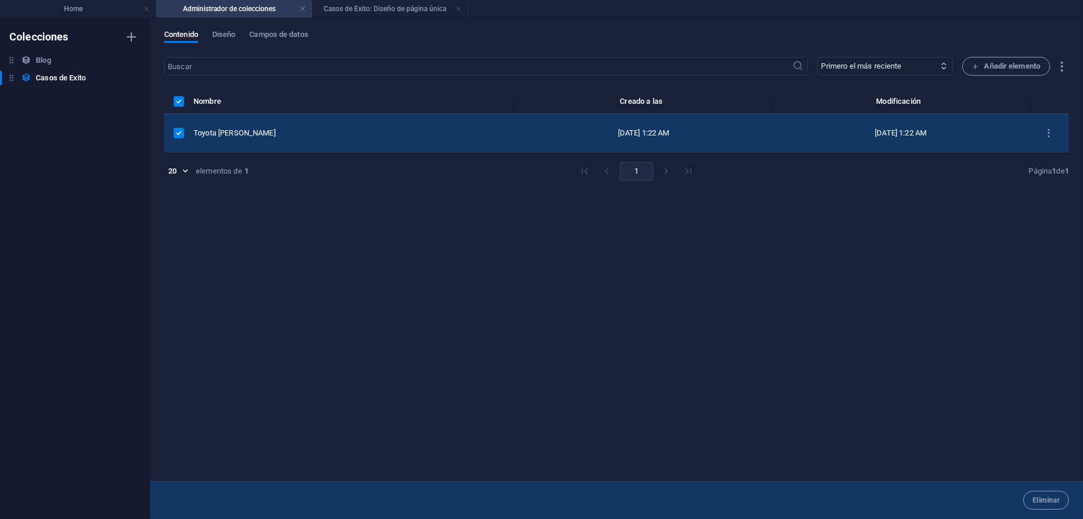
click at [261, 8] on h4 "Administrador de colecciones" at bounding box center [234, 8] width 156 height 13
click at [367, 9] on h4 "Casos de Exito: Diseño de página única" at bounding box center [390, 8] width 156 height 13
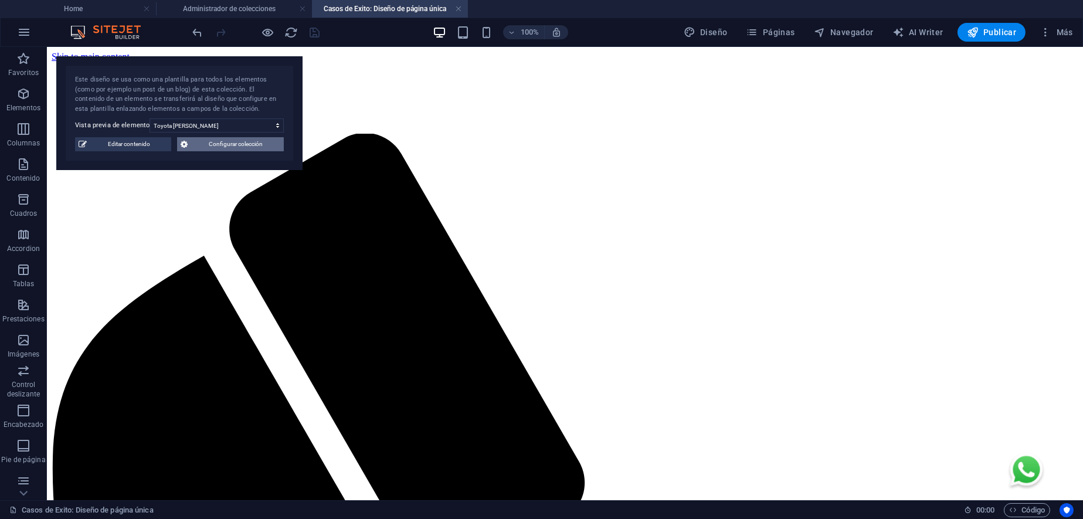
click at [229, 147] on span "Configurar colección" at bounding box center [235, 144] width 89 height 14
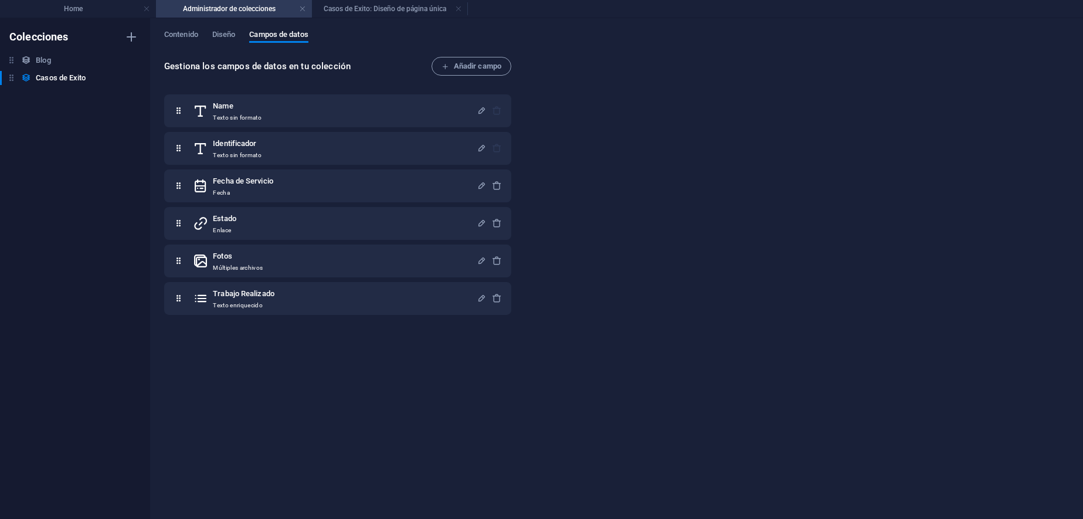
click at [268, 12] on h4 "Administrador de colecciones" at bounding box center [234, 8] width 156 height 13
click at [396, 9] on h4 "Casos de Exito: Diseño de página única" at bounding box center [390, 8] width 156 height 13
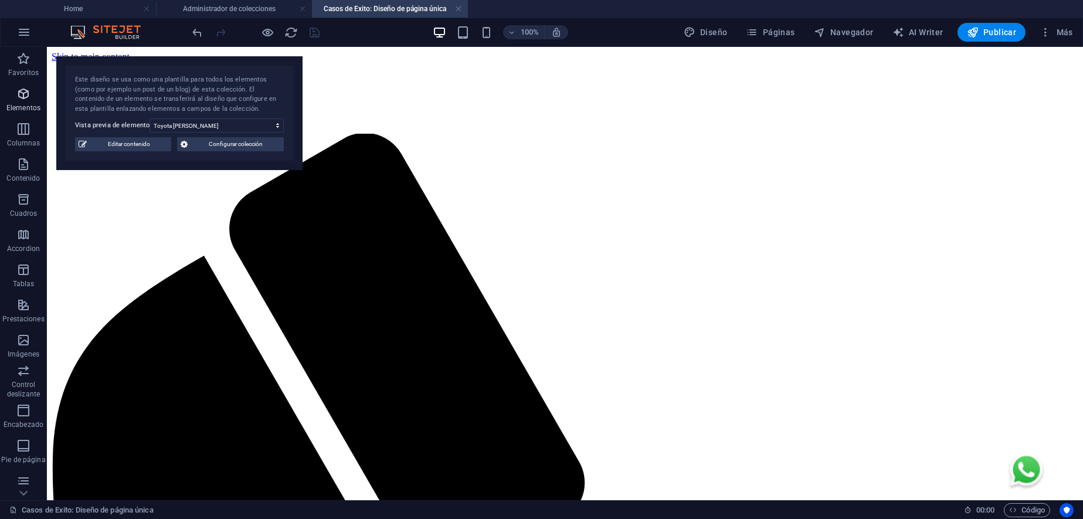
click at [22, 97] on icon "button" at bounding box center [23, 94] width 14 height 14
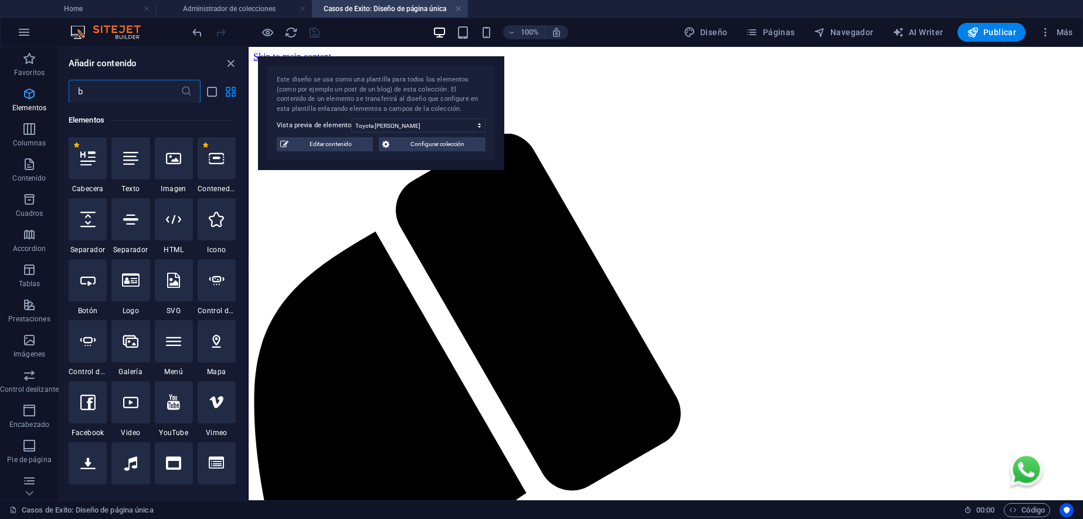
scroll to position [0, 0]
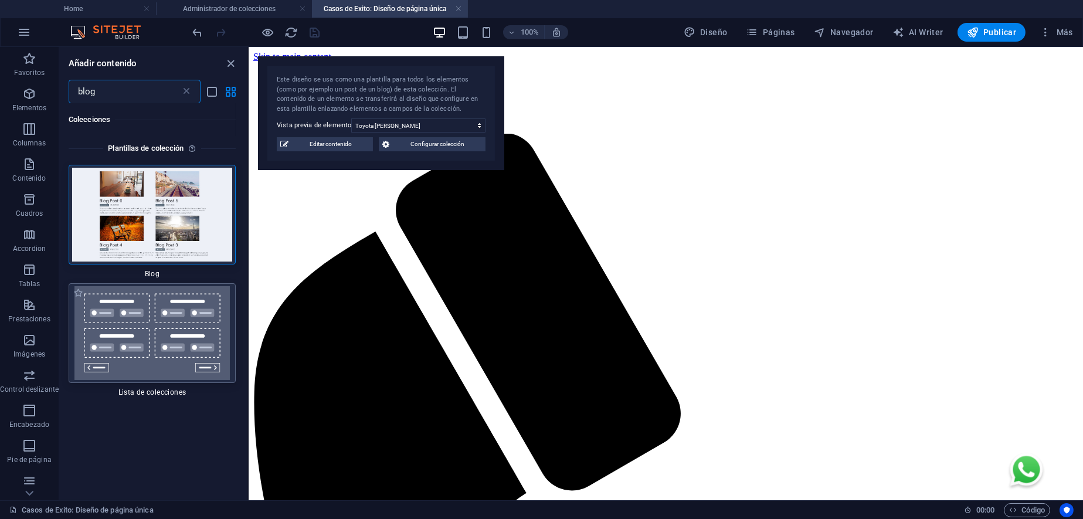
type input "blog"
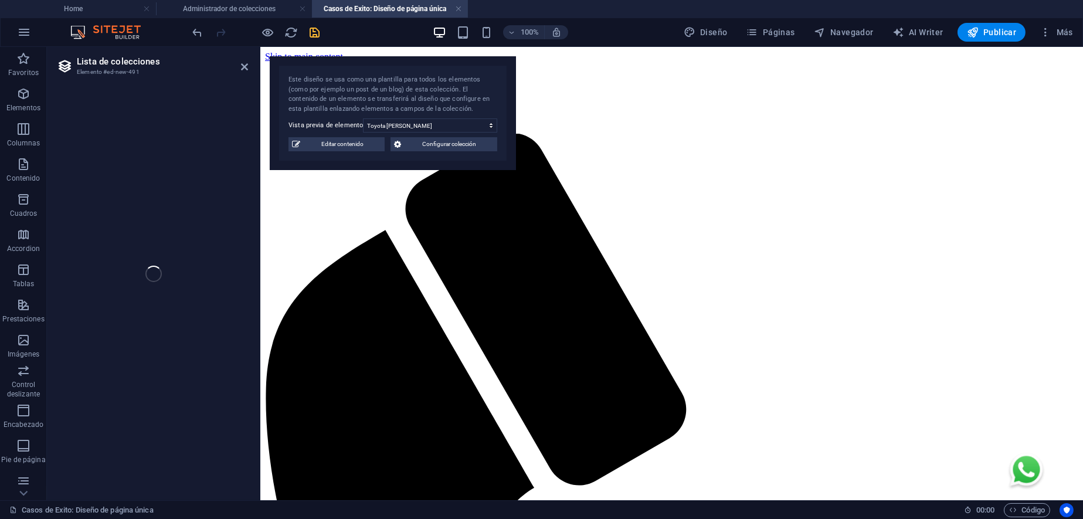
select select
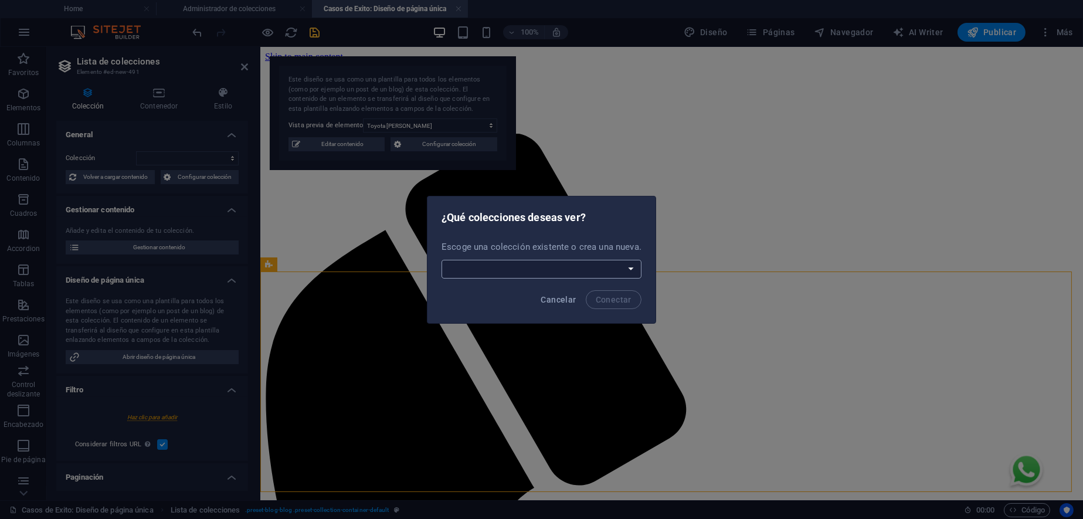
click at [627, 266] on select "Blog Casos de Exito Crear una nueva colección" at bounding box center [542, 269] width 200 height 19
select select "68e0c8009d8e0a490f09b2cc"
click at [442, 260] on select "Blog Casos de Exito Crear una nueva colección" at bounding box center [542, 269] width 200 height 19
click at [620, 301] on span "Conectar" at bounding box center [614, 299] width 36 height 9
select select "68e0c8009d8e0a490f09b2cc"
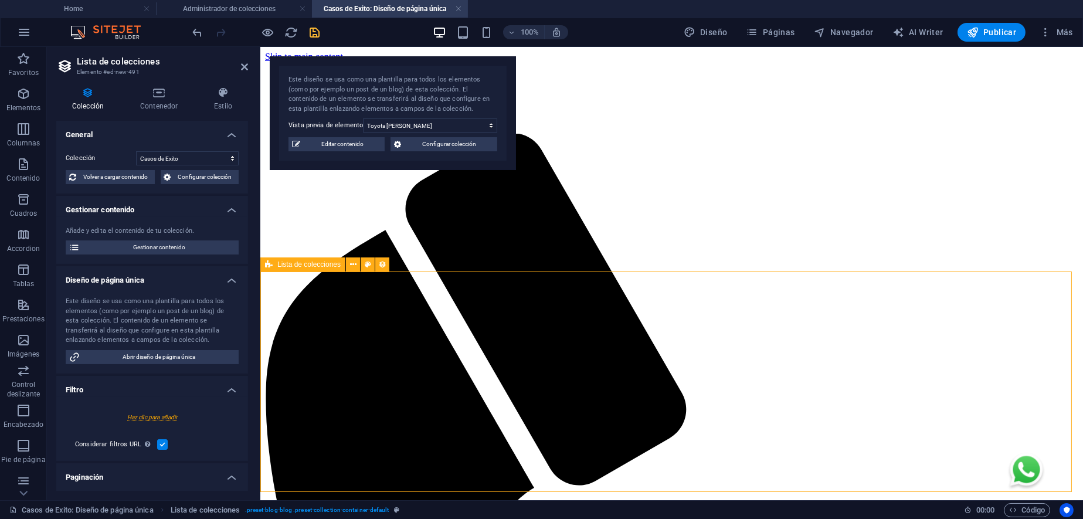
scroll to position [244, 0]
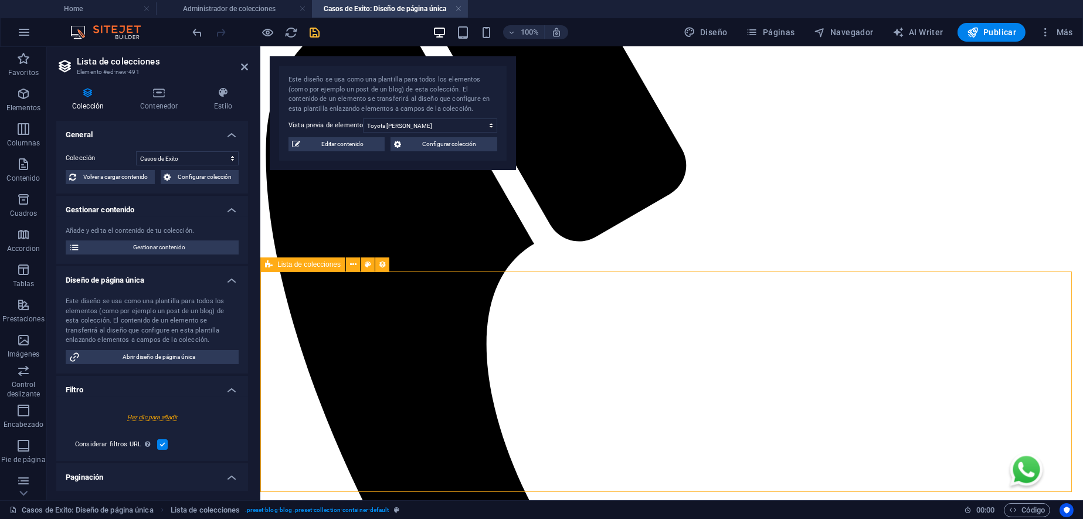
select select "createdAt_DESC"
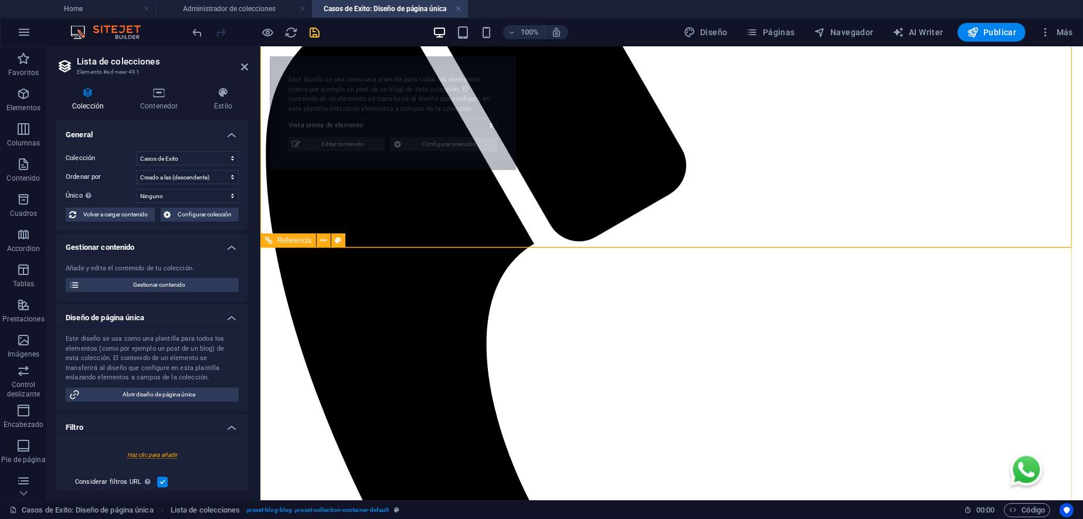
select select "68e0cb1d5361d2fcef0de05d"
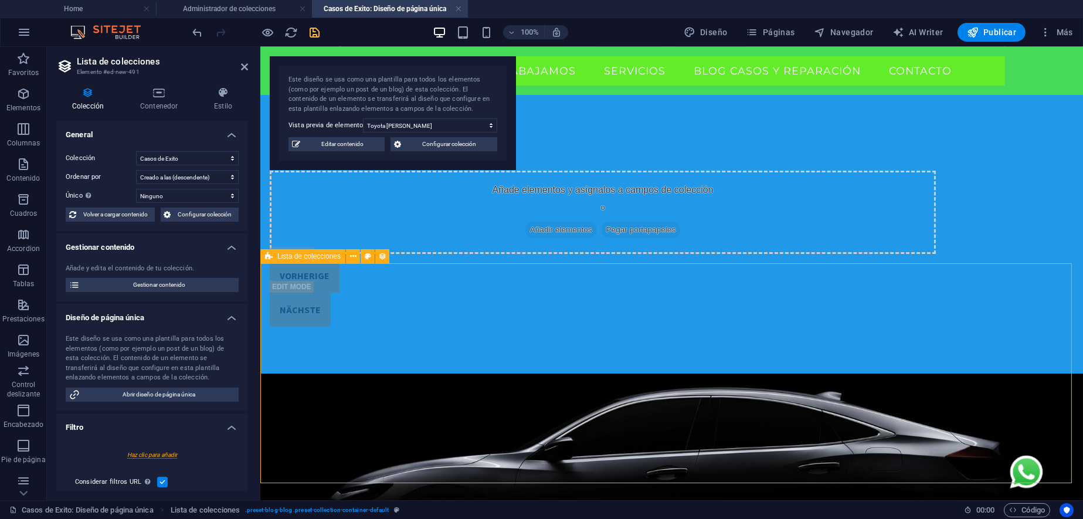
scroll to position [0, 0]
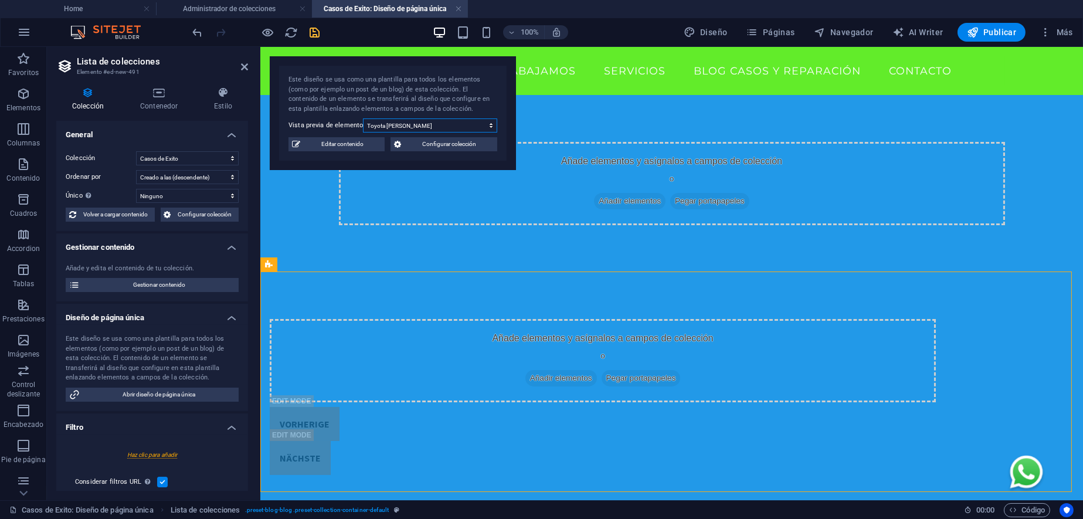
click at [465, 124] on select "Toyota [PERSON_NAME]" at bounding box center [430, 125] width 134 height 14
click at [465, 123] on select "Toyota [PERSON_NAME]" at bounding box center [430, 125] width 134 height 14
click at [452, 146] on span "Configurar colección" at bounding box center [449, 144] width 89 height 14
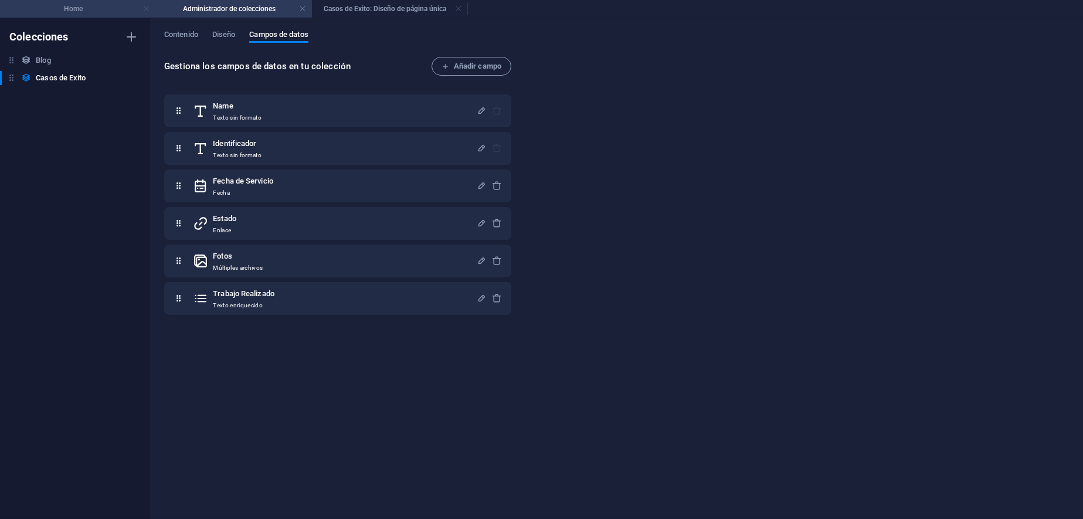
click at [147, 11] on link at bounding box center [146, 9] width 7 height 11
click at [146, 6] on link at bounding box center [146, 9] width 7 height 11
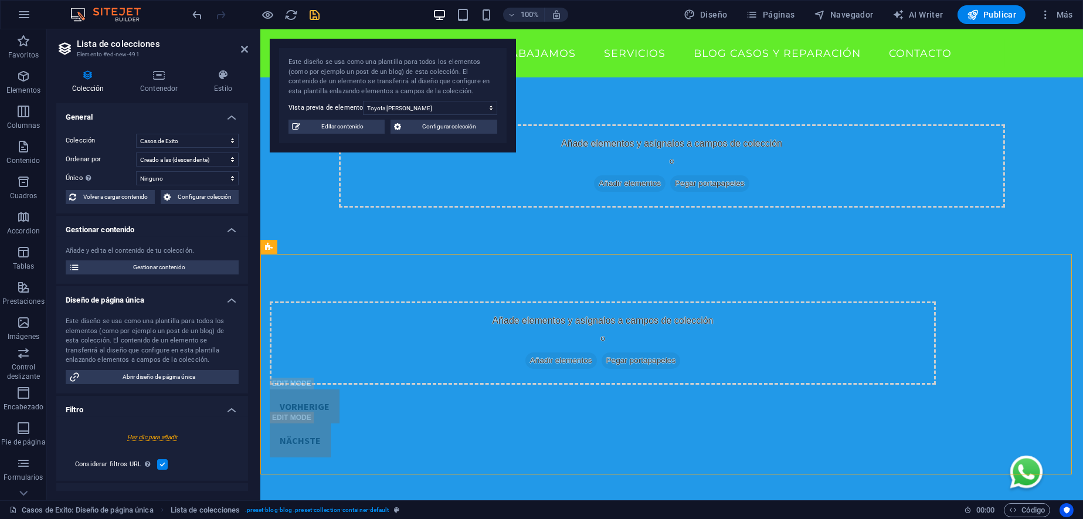
click at [147, 5] on div "100% Diseño Páginas Navegador AI Writer Publicar Más" at bounding box center [542, 15] width 1082 height 28
click at [222, 77] on icon at bounding box center [223, 75] width 50 height 12
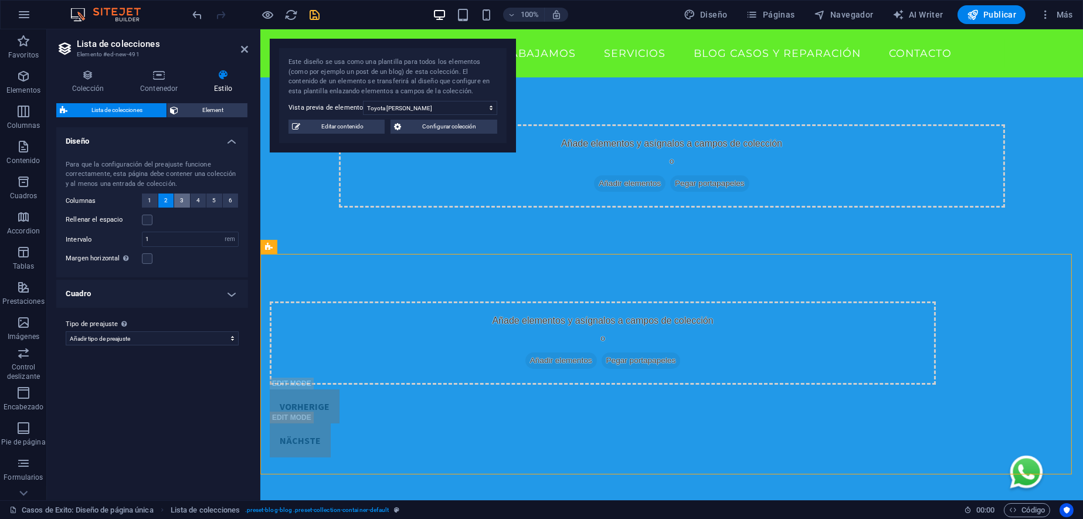
click at [182, 206] on span "3" at bounding box center [182, 201] width 4 height 14
click at [145, 220] on label at bounding box center [147, 220] width 11 height 11
click at [0, 0] on input "Rellenar el espacio" at bounding box center [0, 0] width 0 height 0
select select
click at [225, 294] on h4 "Cuadro" at bounding box center [152, 294] width 192 height 28
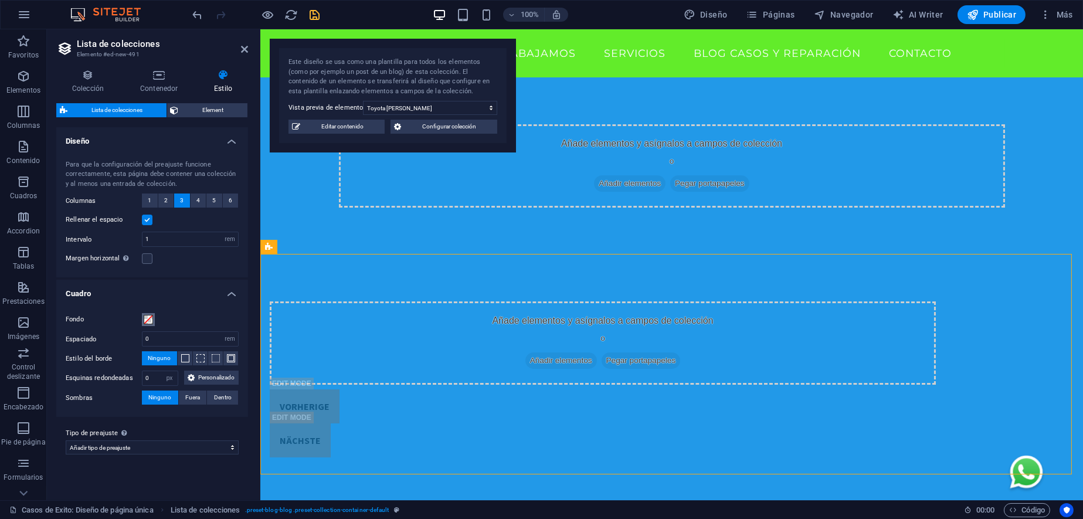
click at [150, 321] on span at bounding box center [148, 319] width 9 height 9
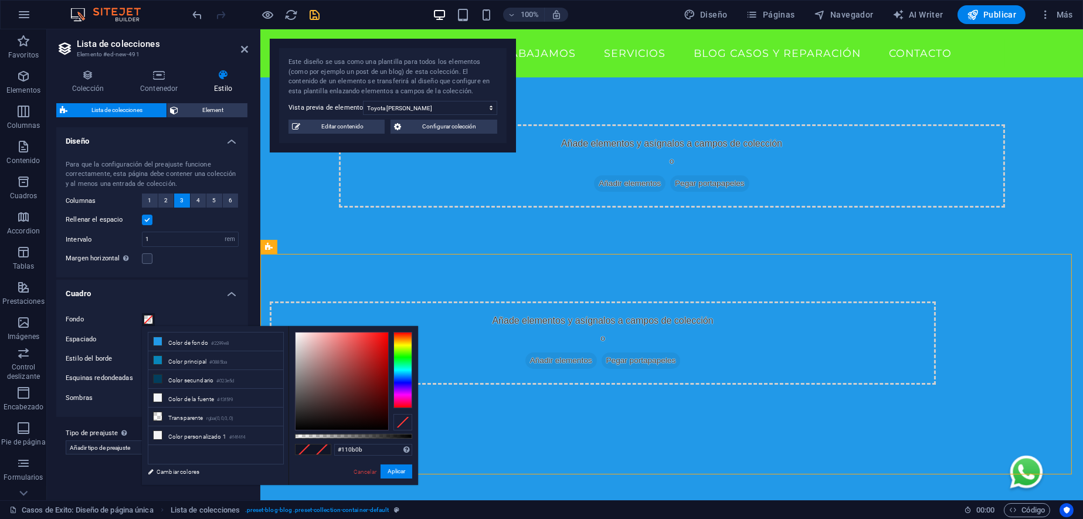
type input "#0f0a0a"
click at [326, 423] on div at bounding box center [342, 380] width 93 height 97
click at [395, 472] on button "Aplicar" at bounding box center [397, 471] width 32 height 14
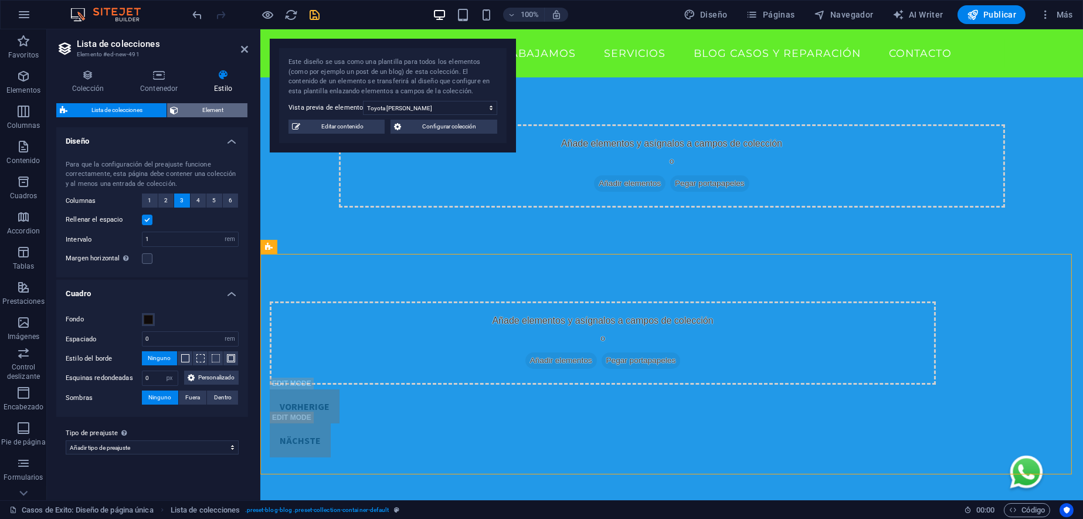
click at [220, 108] on span "Element" at bounding box center [213, 110] width 62 height 14
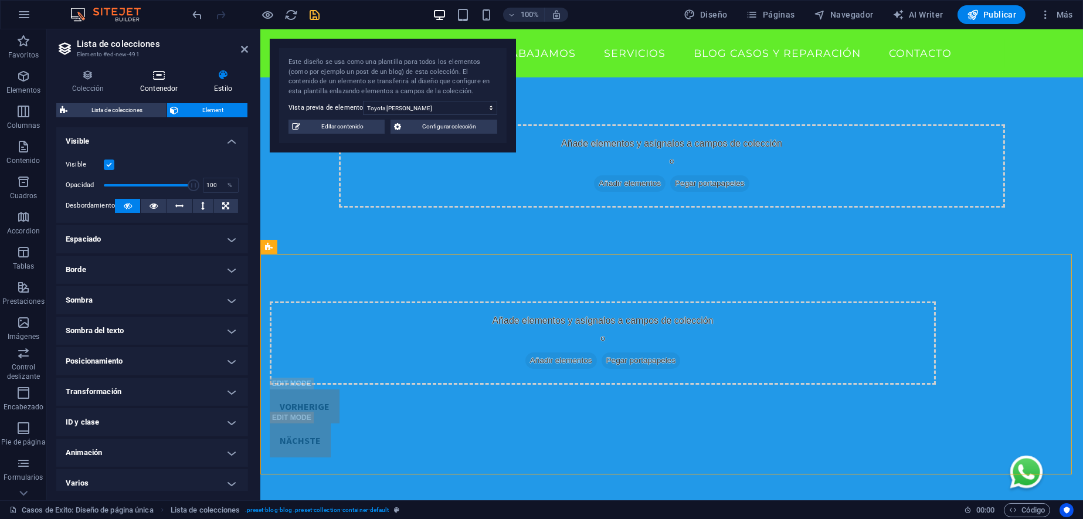
click at [162, 83] on h4 "Contenedor" at bounding box center [161, 81] width 74 height 25
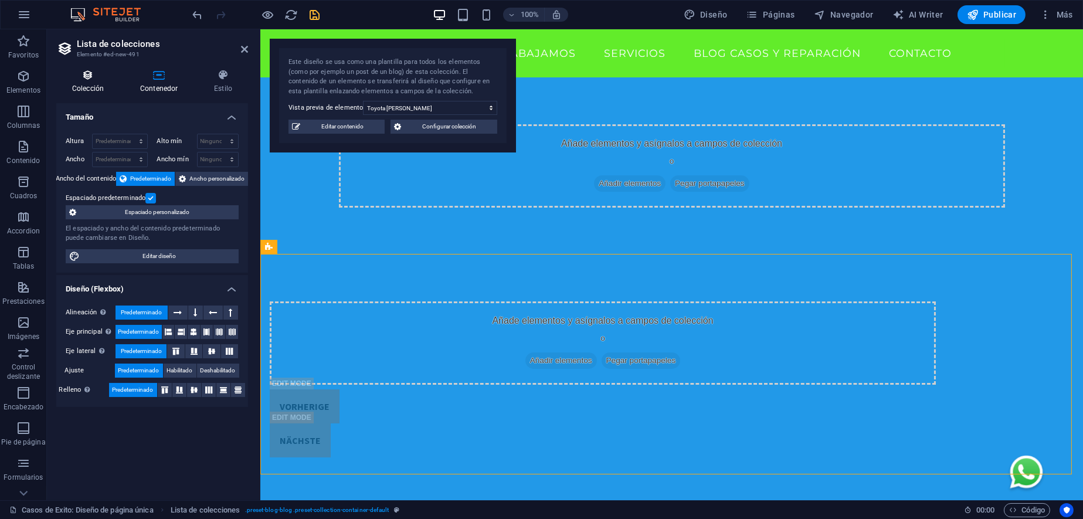
click at [99, 74] on icon at bounding box center [87, 75] width 63 height 12
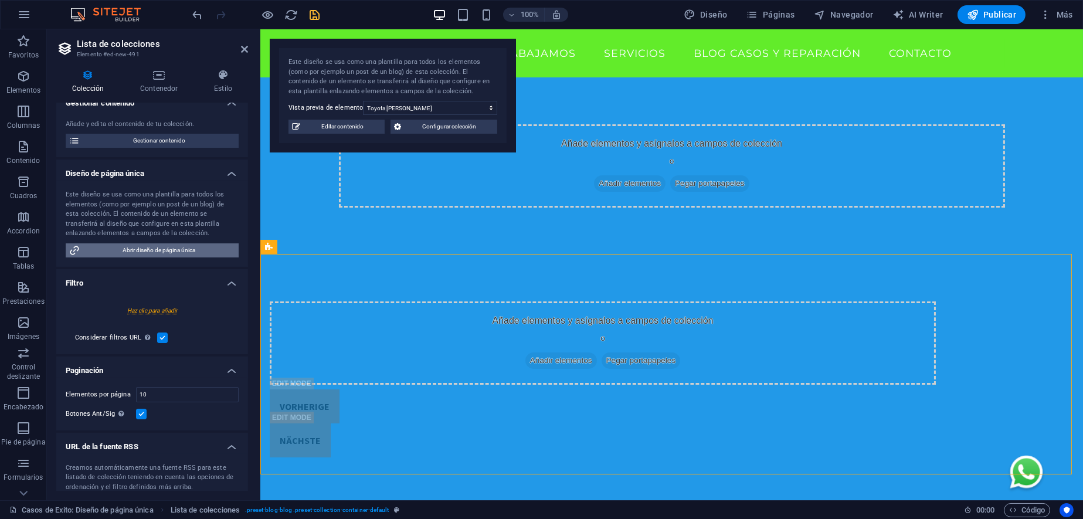
scroll to position [156, 0]
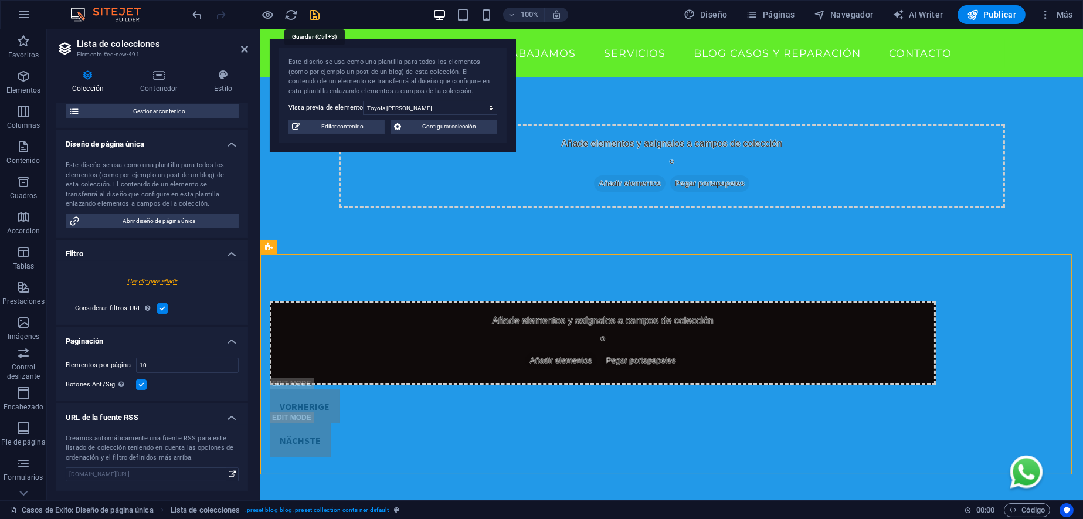
click at [313, 20] on icon "save" at bounding box center [314, 14] width 13 height 13
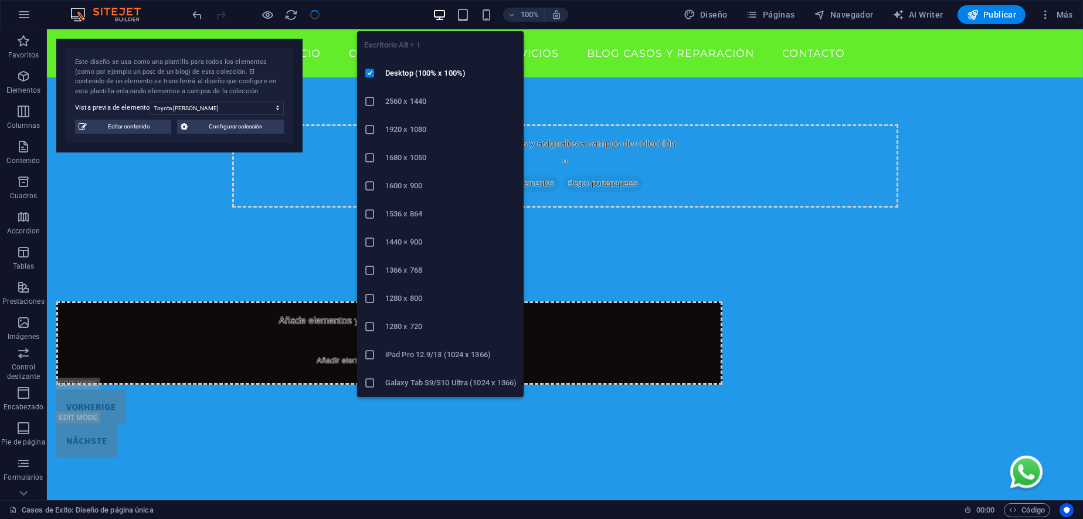
click at [438, 16] on icon "button" at bounding box center [439, 14] width 13 height 13
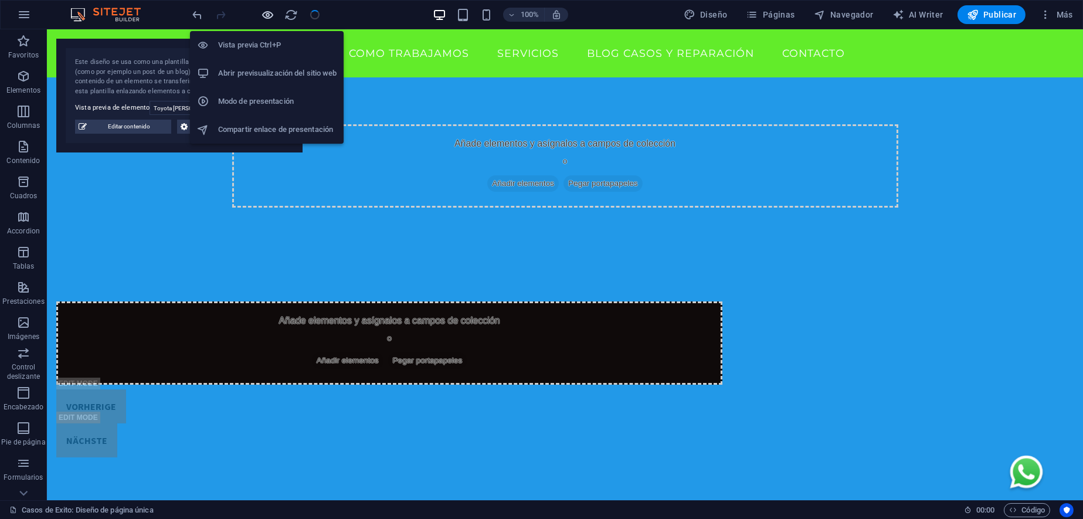
click at [272, 15] on icon "button" at bounding box center [268, 14] width 13 height 13
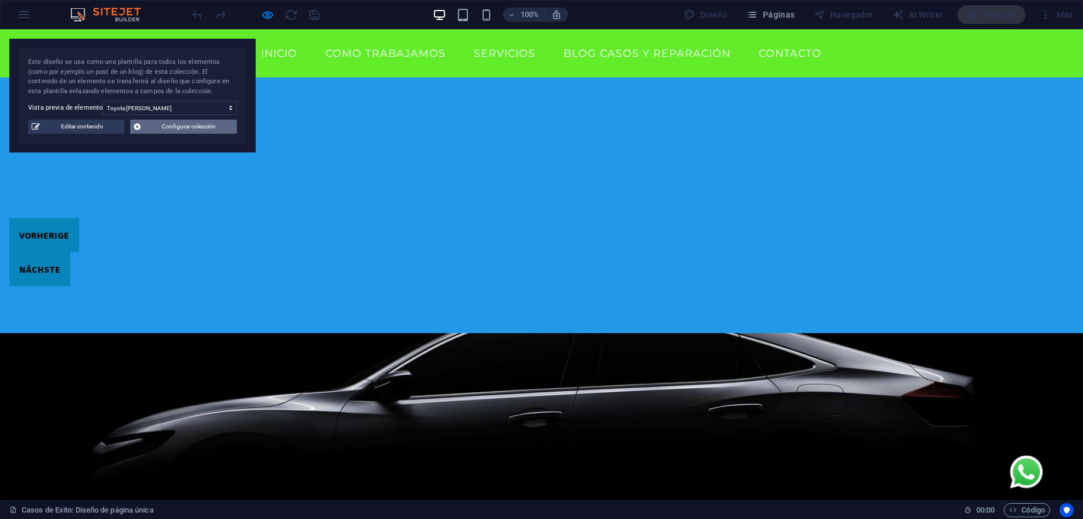
click at [182, 125] on span "Configurar colección" at bounding box center [188, 127] width 89 height 14
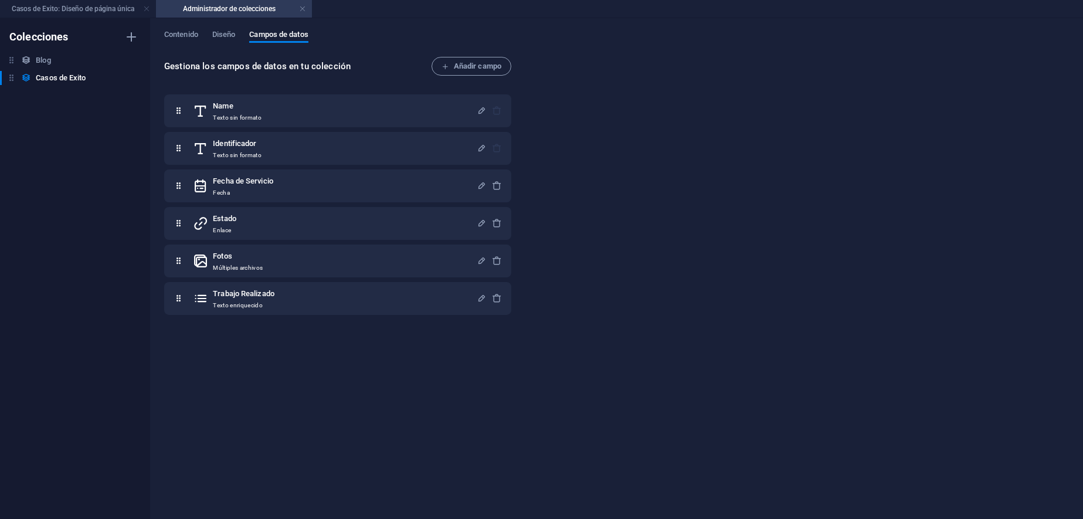
drag, startPoint x: 158, startPoint y: 67, endPoint x: 130, endPoint y: 113, distance: 54.0
